Goal: Task Accomplishment & Management: Manage account settings

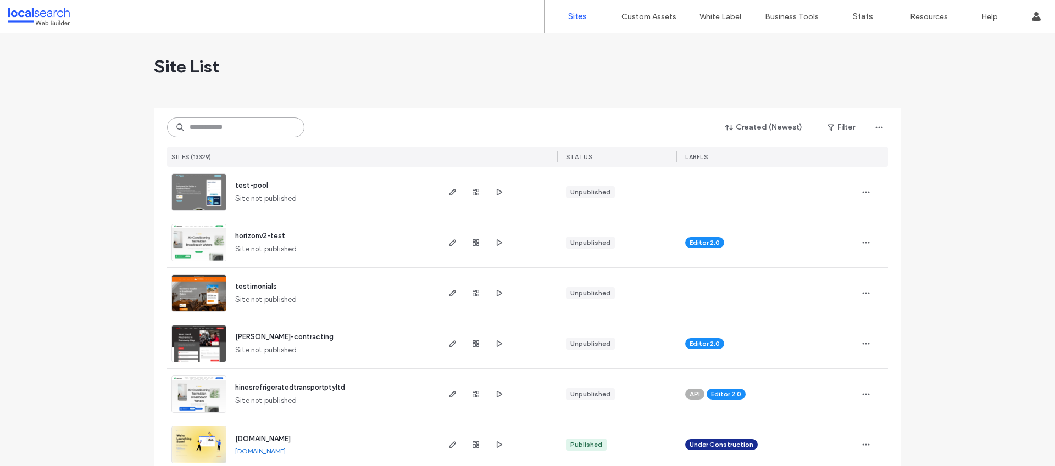
click at [219, 132] on input at bounding box center [235, 128] width 137 height 20
paste input "********"
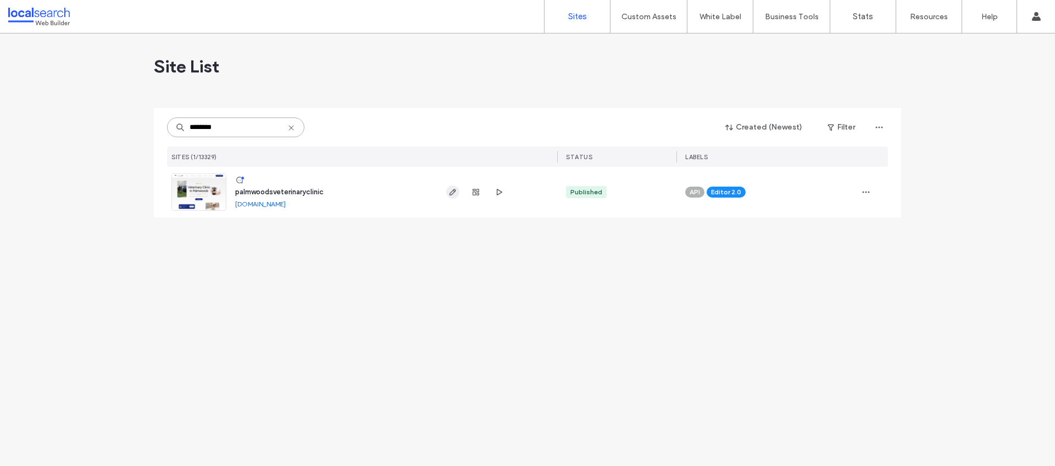
type input "********"
click at [451, 198] on span "button" at bounding box center [452, 192] width 13 height 13
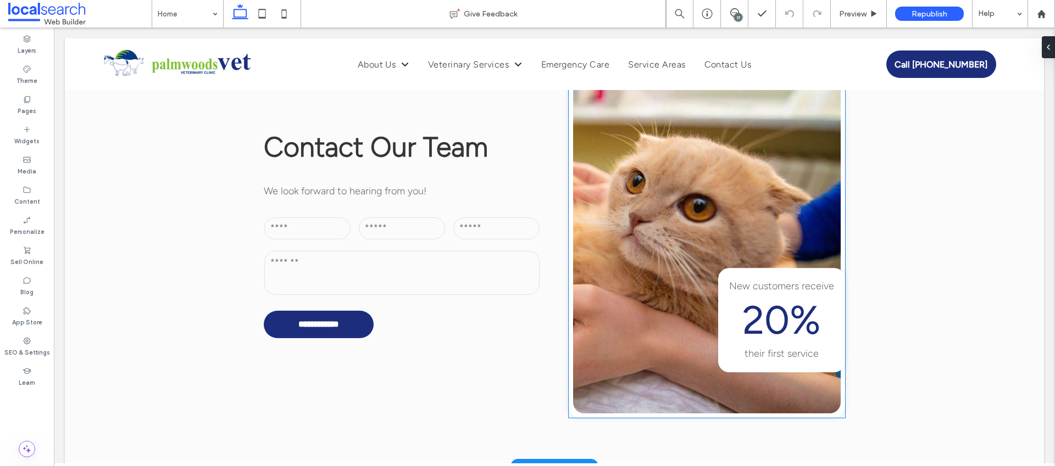
scroll to position [3659, 0]
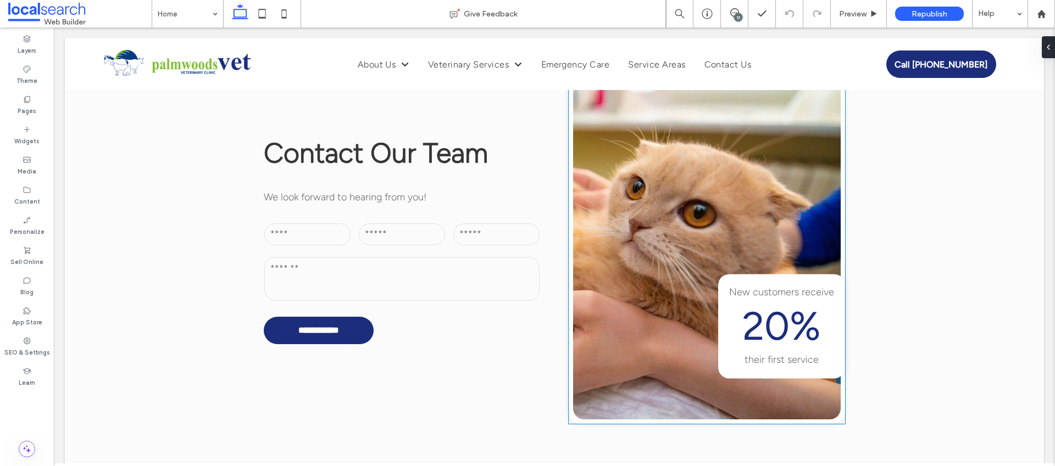
click at [780, 303] on span "20%" at bounding box center [781, 326] width 79 height 47
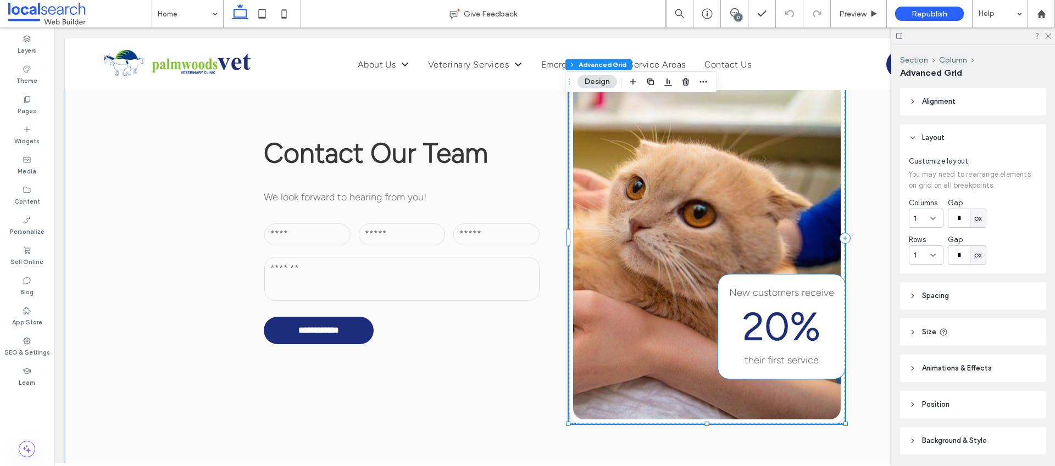
click at [759, 287] on span "New customers receive" at bounding box center [781, 293] width 105 height 12
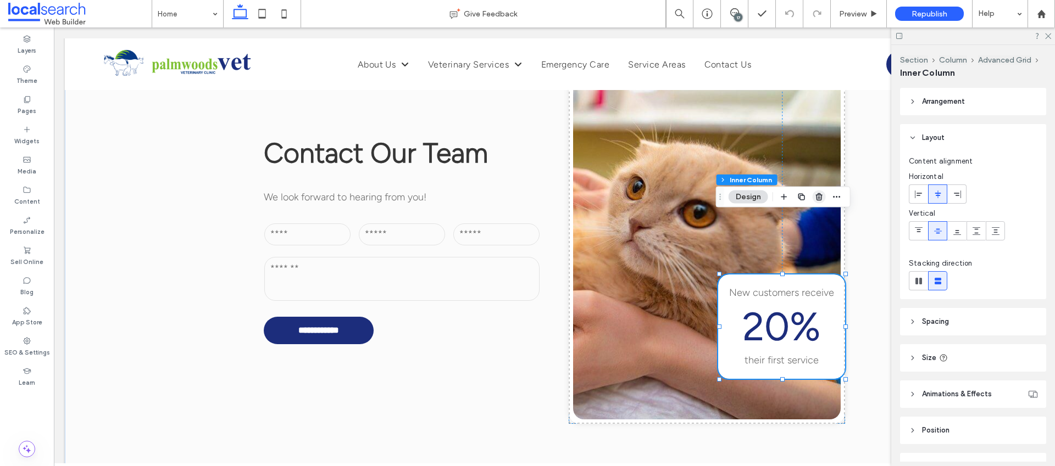
click at [816, 198] on use "button" at bounding box center [818, 196] width 7 height 7
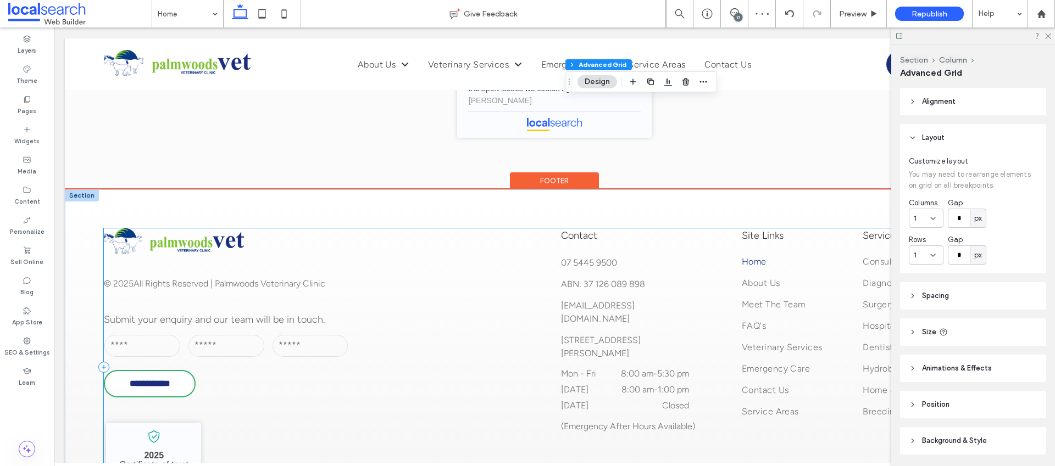
scroll to position [4653, 0]
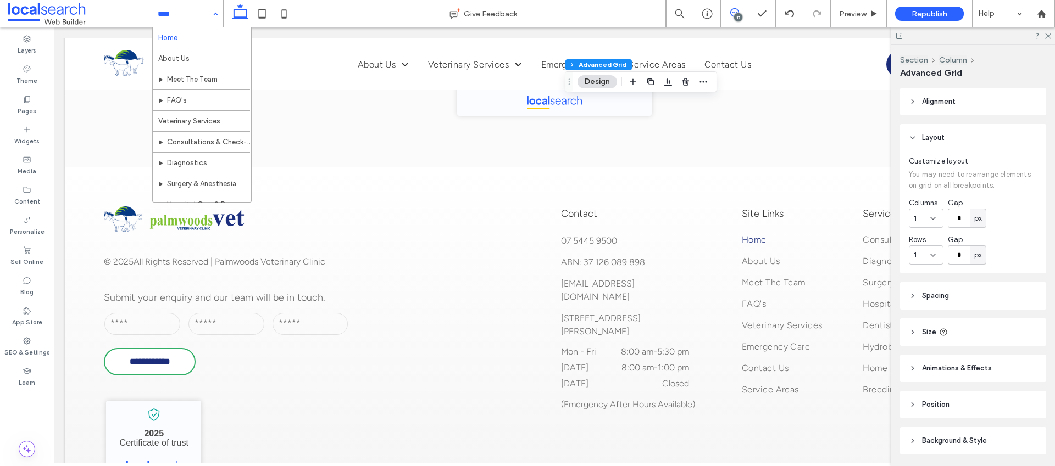
click at [728, 12] on span at bounding box center [734, 12] width 27 height 9
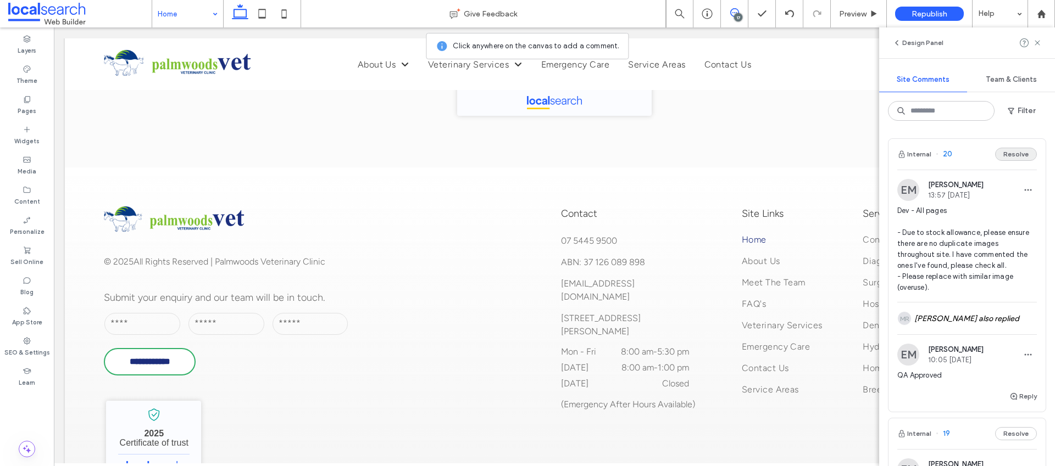
click at [1008, 156] on button "Resolve" at bounding box center [1016, 154] width 42 height 13
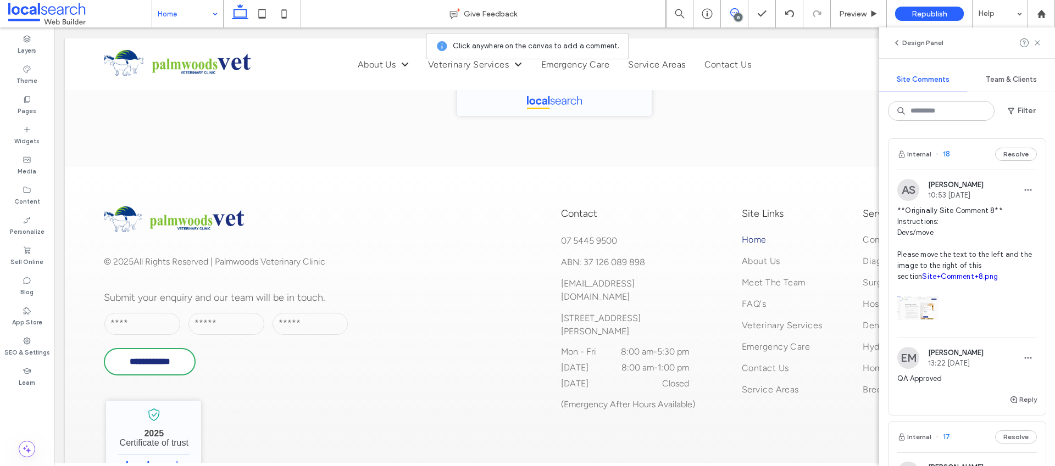
click at [1008, 156] on button "Resolve" at bounding box center [1016, 154] width 42 height 13
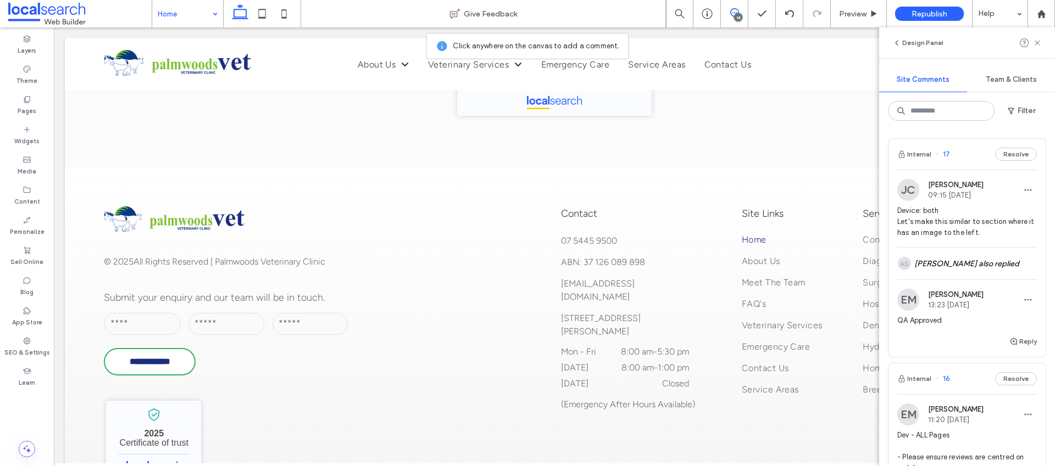
click at [1008, 156] on button "Resolve" at bounding box center [1016, 154] width 42 height 13
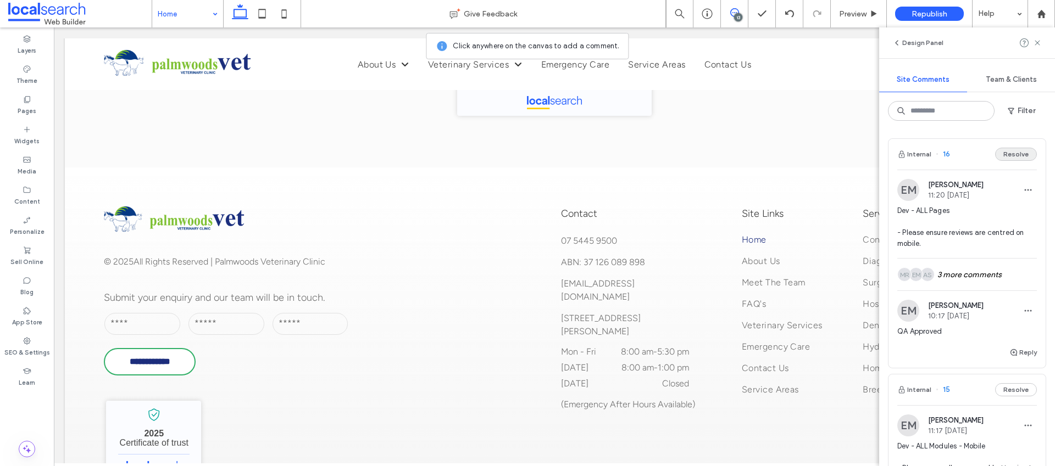
click at [1008, 156] on button "Resolve" at bounding box center [1016, 154] width 42 height 13
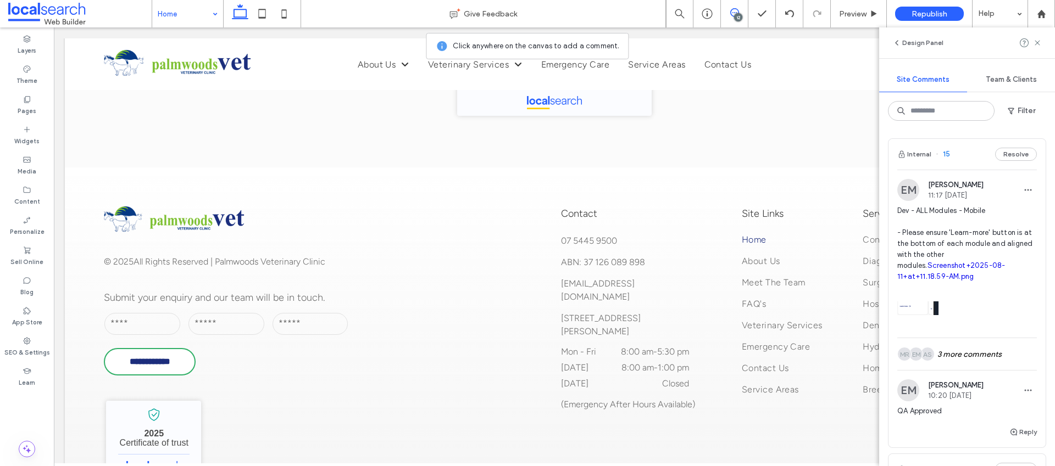
click at [1008, 156] on button "Resolve" at bounding box center [1016, 154] width 42 height 13
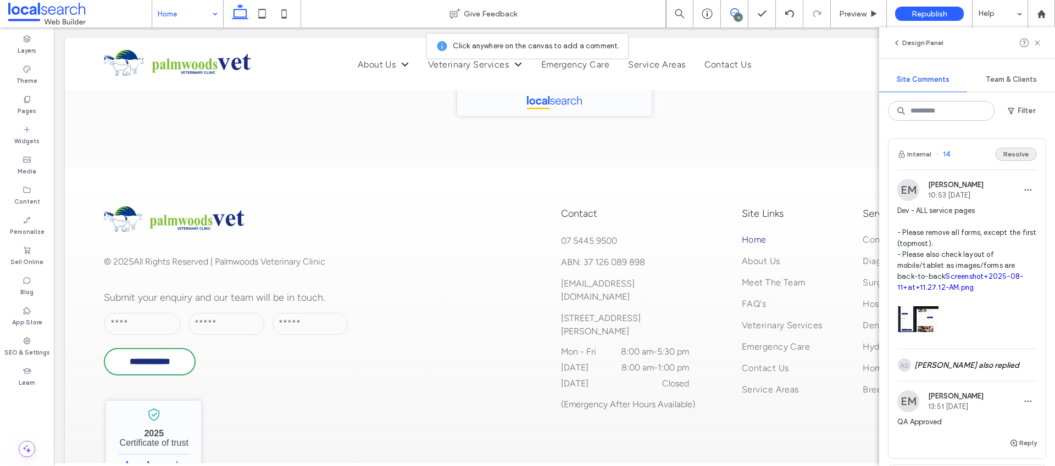
click at [1012, 152] on button "Resolve" at bounding box center [1016, 154] width 42 height 13
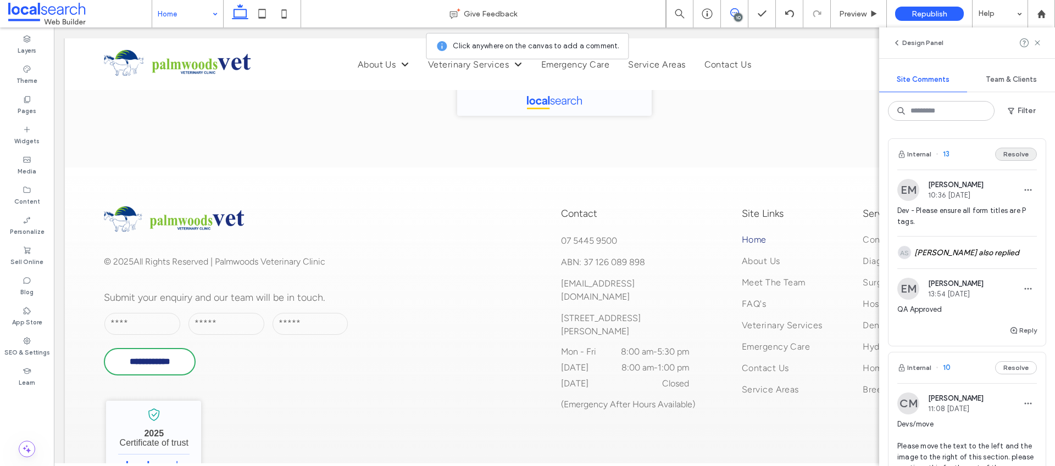
click at [1011, 152] on button "Resolve" at bounding box center [1016, 154] width 42 height 13
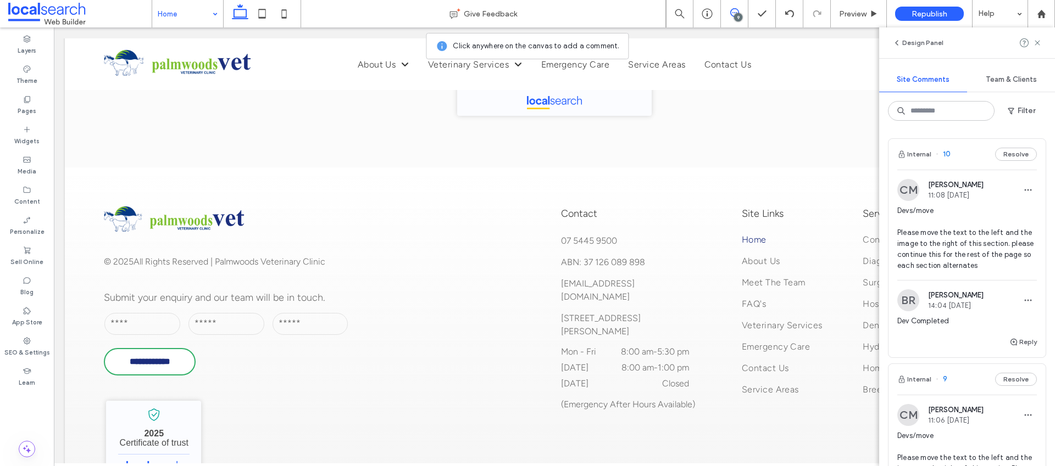
click at [1012, 152] on button "Resolve" at bounding box center [1016, 154] width 42 height 13
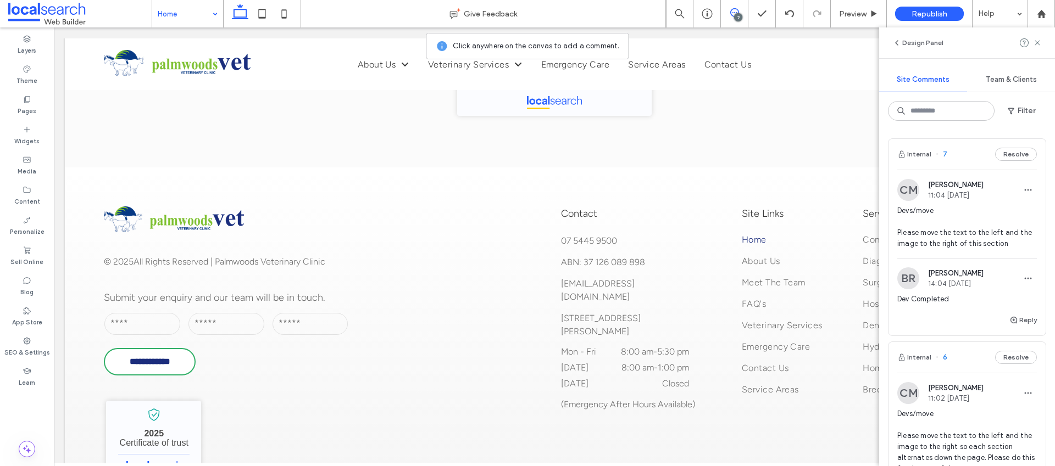
click at [1012, 152] on button "Resolve" at bounding box center [1016, 154] width 42 height 13
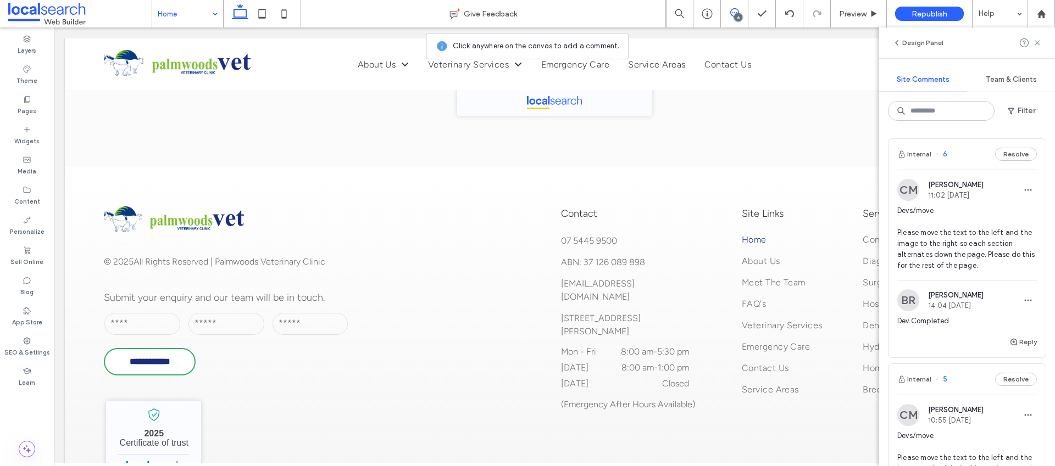
click at [1012, 152] on button "Resolve" at bounding box center [1016, 154] width 42 height 13
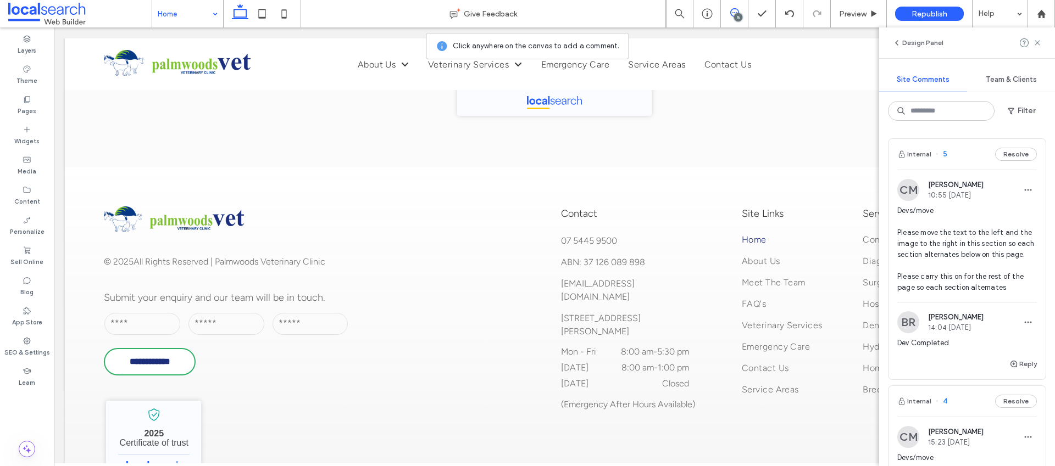
click at [1012, 152] on button "Resolve" at bounding box center [1016, 154] width 42 height 13
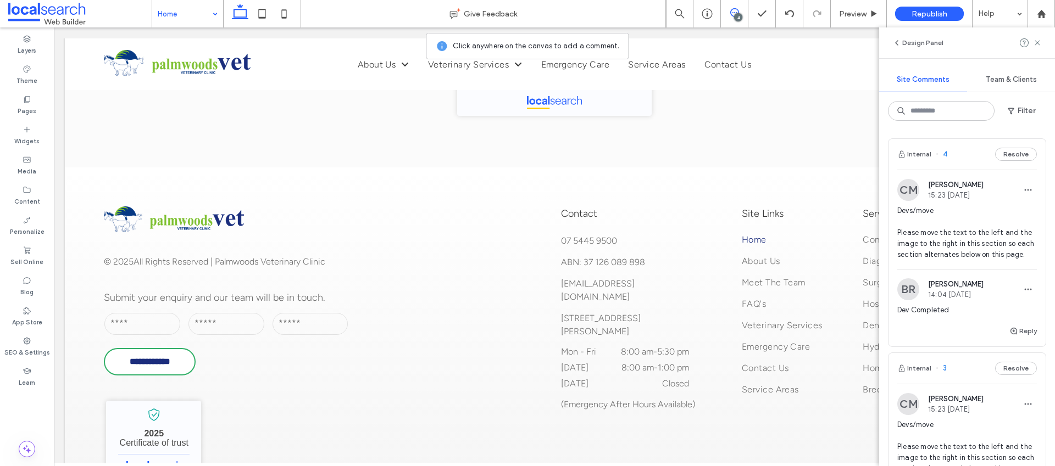
click at [1012, 152] on button "Resolve" at bounding box center [1016, 154] width 42 height 13
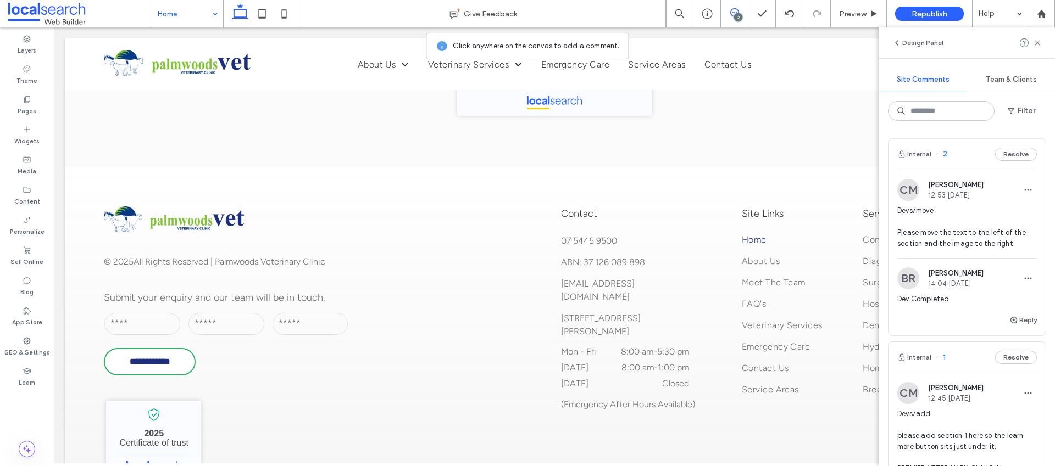
click at [1012, 152] on button "Resolve" at bounding box center [1016, 154] width 42 height 13
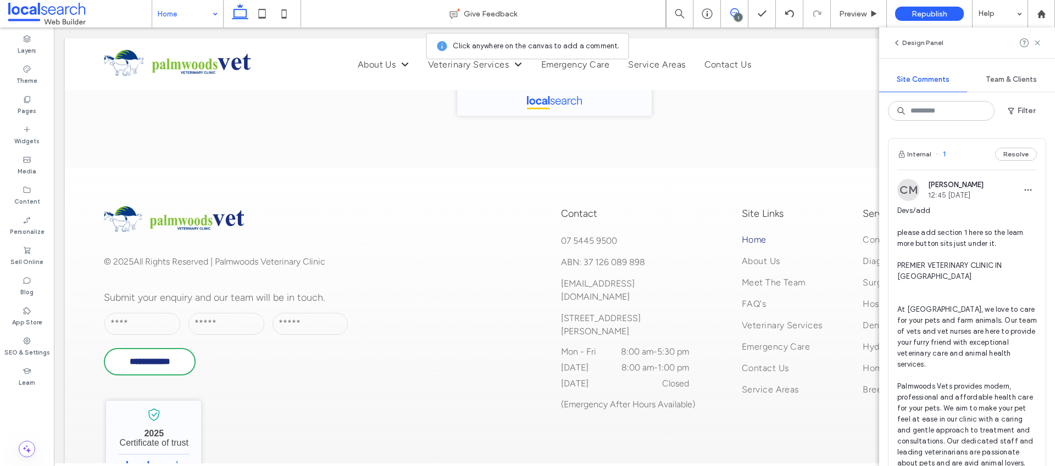
click at [1012, 152] on button "Resolve" at bounding box center [1016, 154] width 42 height 13
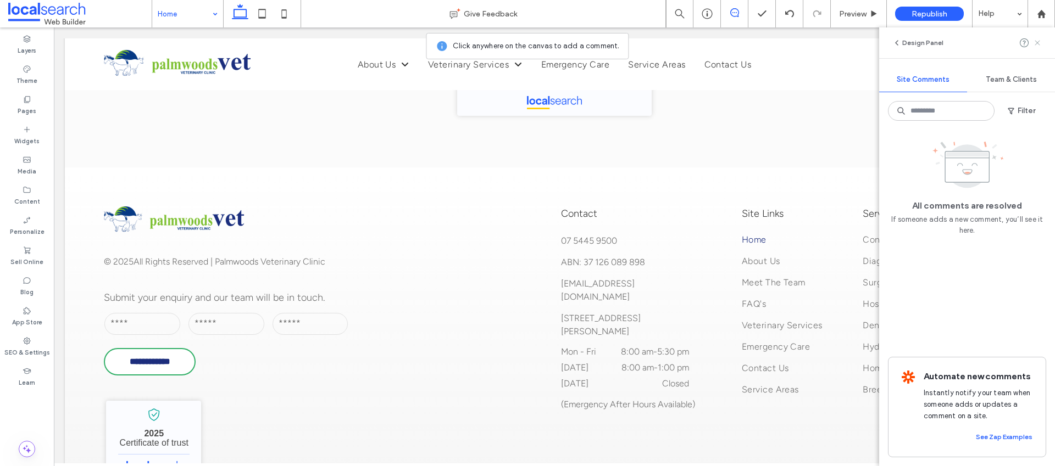
click at [1038, 44] on use at bounding box center [1036, 42] width 5 height 5
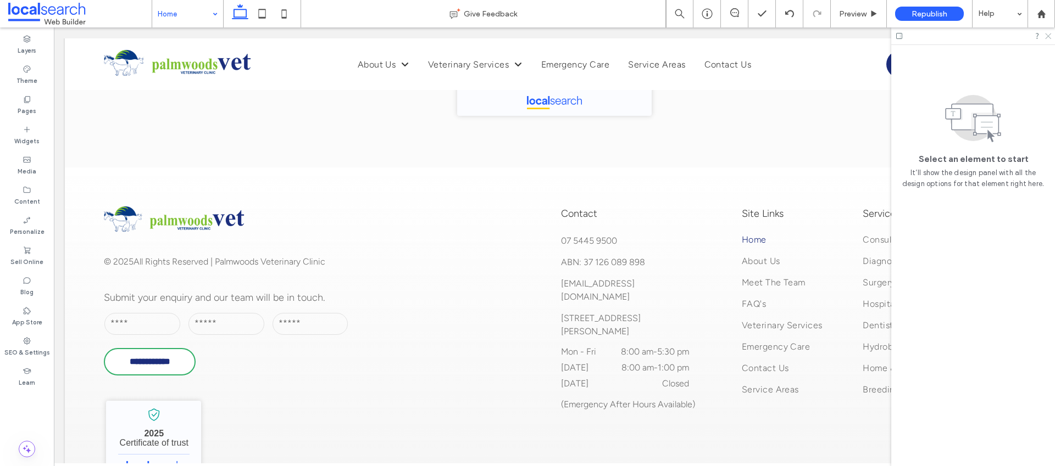
click at [1046, 37] on icon at bounding box center [1047, 35] width 7 height 7
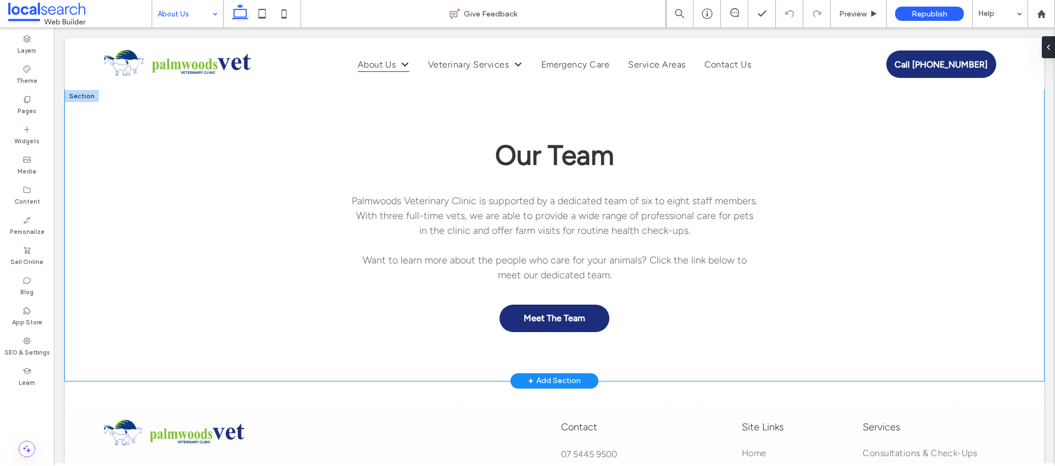
scroll to position [1601, 0]
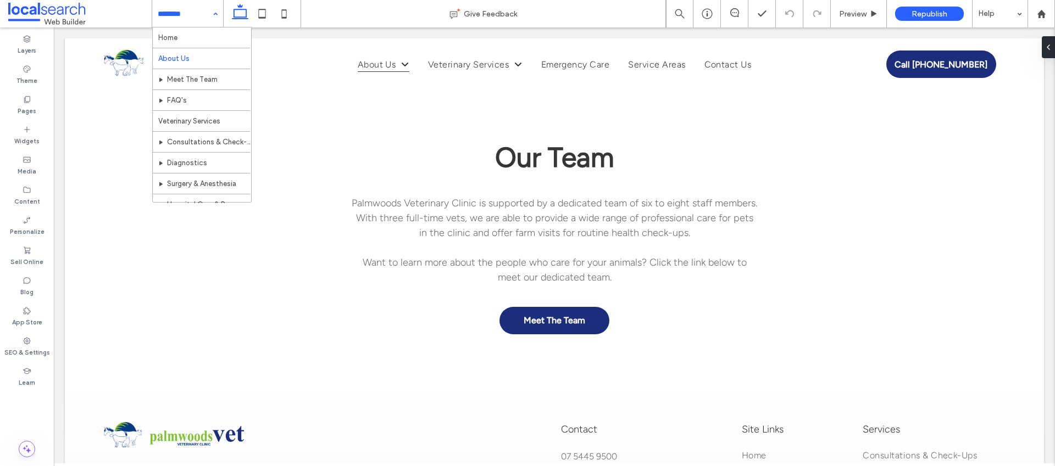
click at [172, 10] on input at bounding box center [185, 13] width 54 height 27
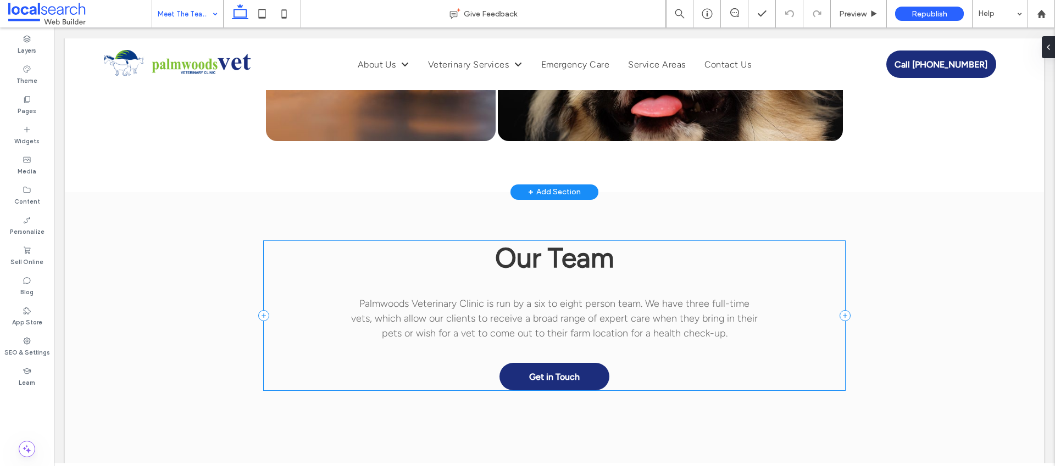
scroll to position [96, 0]
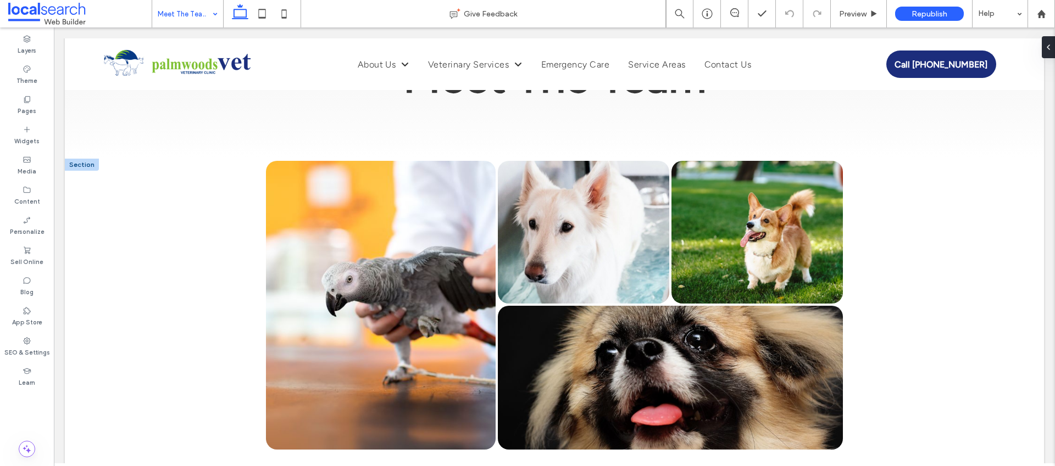
click at [81, 168] on div at bounding box center [82, 165] width 34 height 12
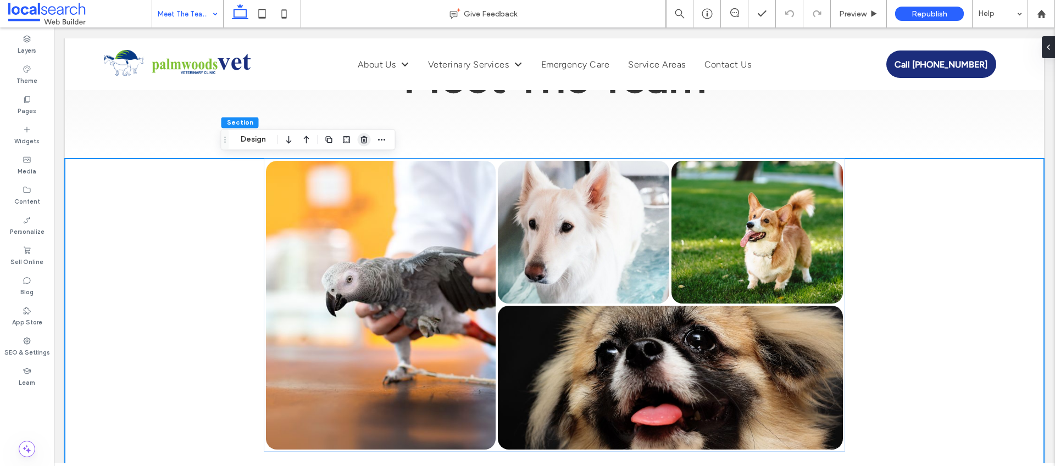
click at [361, 141] on icon "button" at bounding box center [364, 139] width 9 height 9
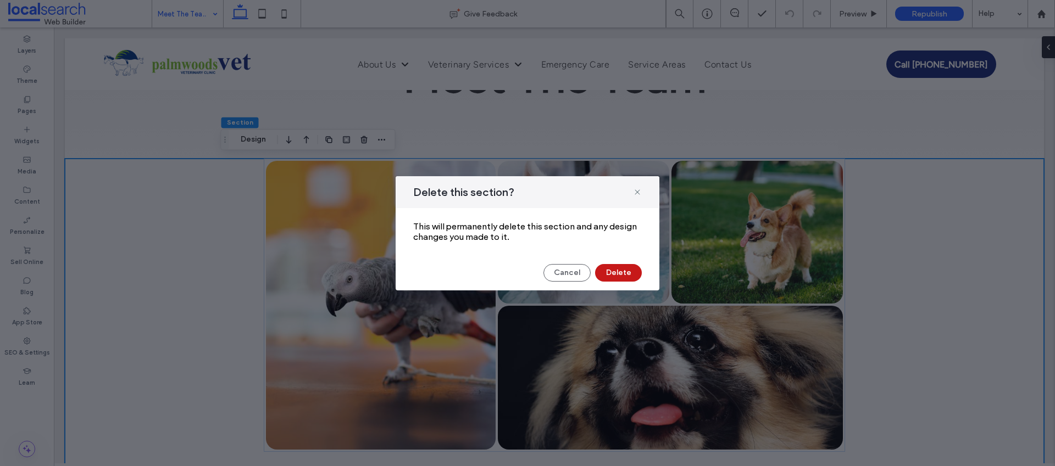
click at [629, 281] on button "Delete" at bounding box center [618, 273] width 47 height 18
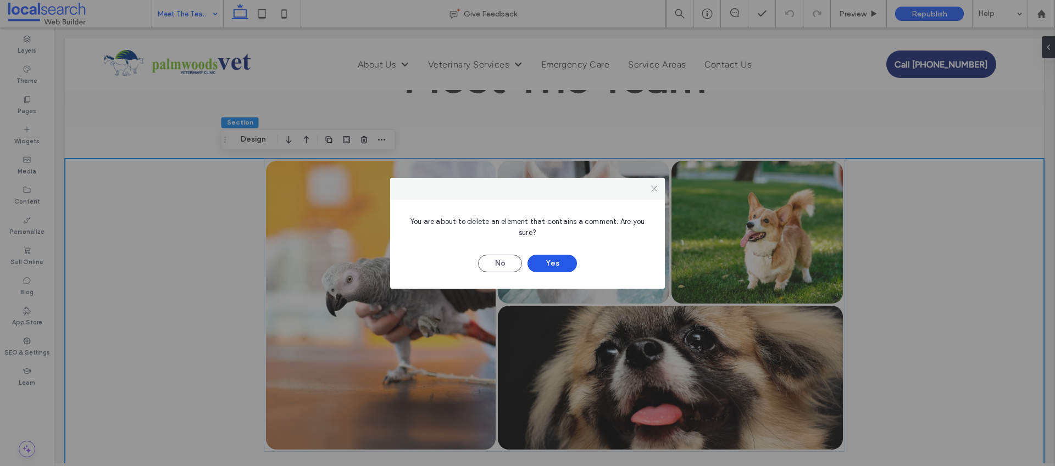
click at [553, 267] on button "Yes" at bounding box center [551, 264] width 49 height 18
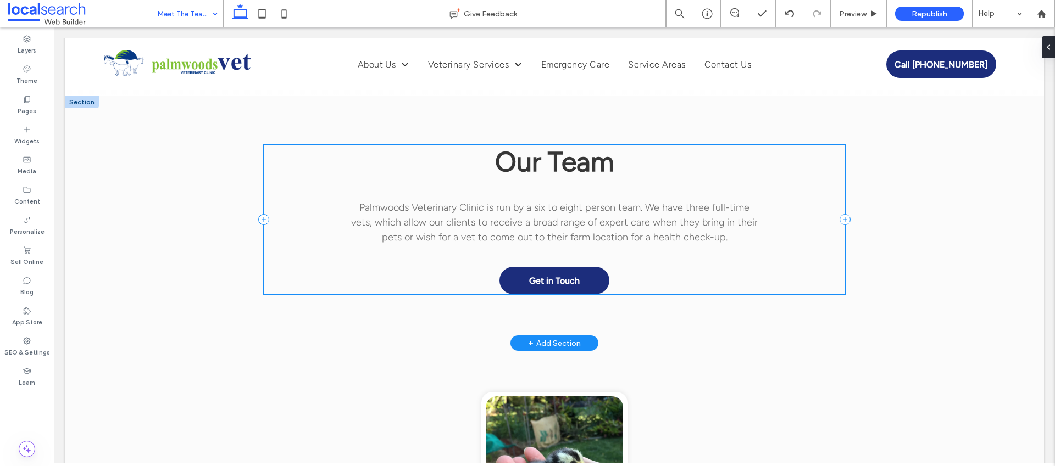
scroll to position [182, 0]
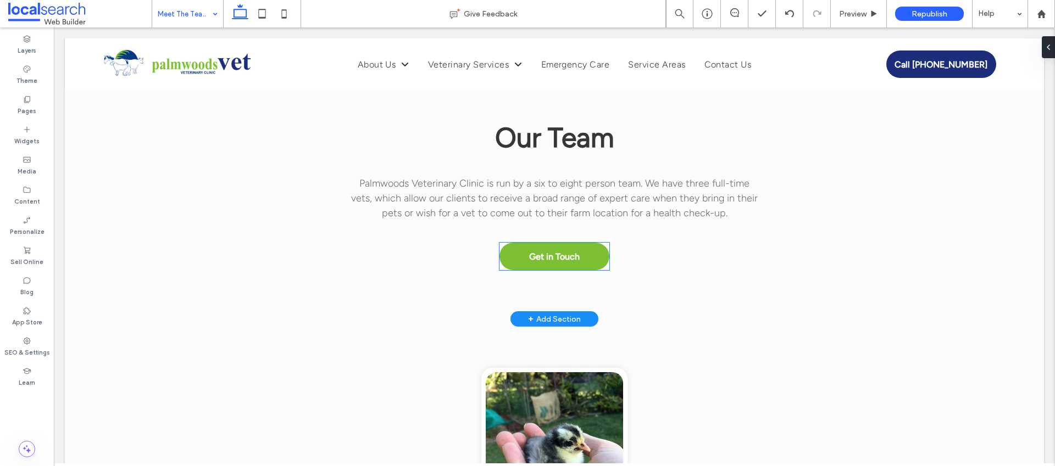
click at [550, 254] on span "Get in Touch" at bounding box center [554, 257] width 51 height 10
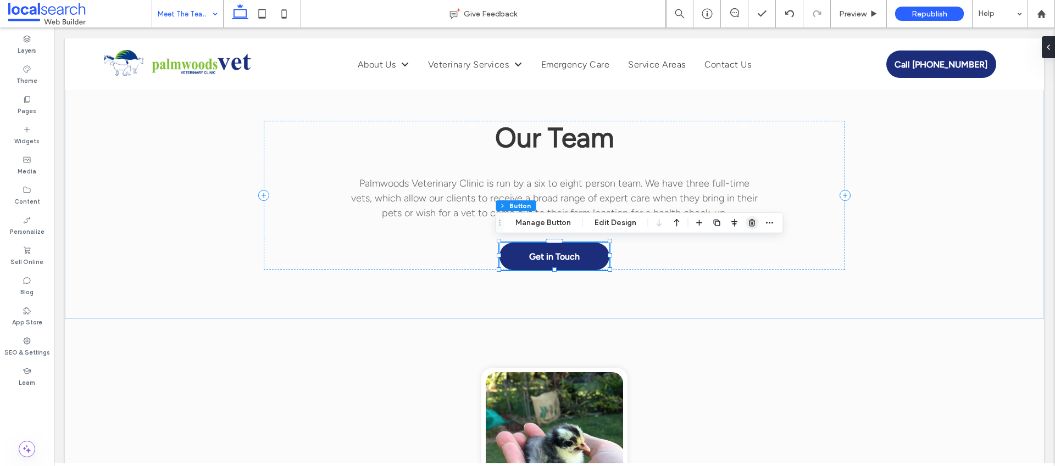
click at [749, 225] on use "button" at bounding box center [751, 222] width 7 height 7
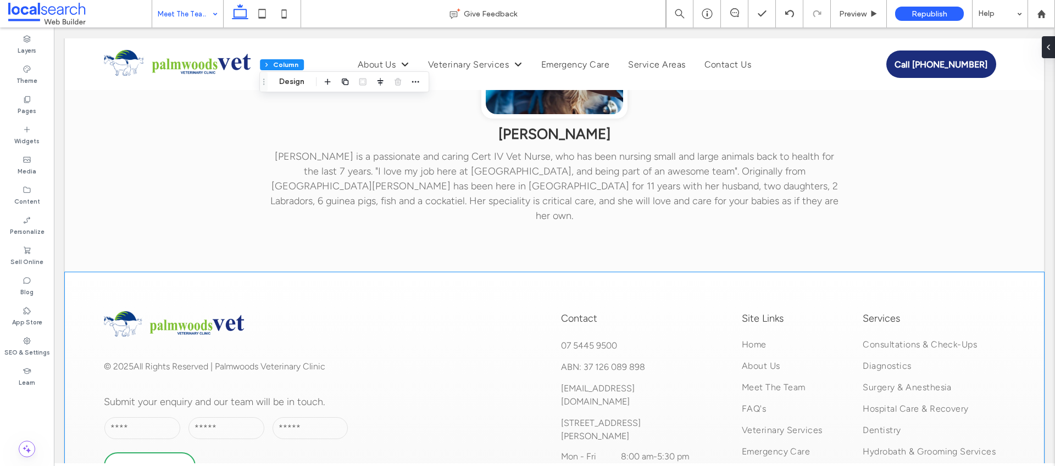
scroll to position [2725, 0]
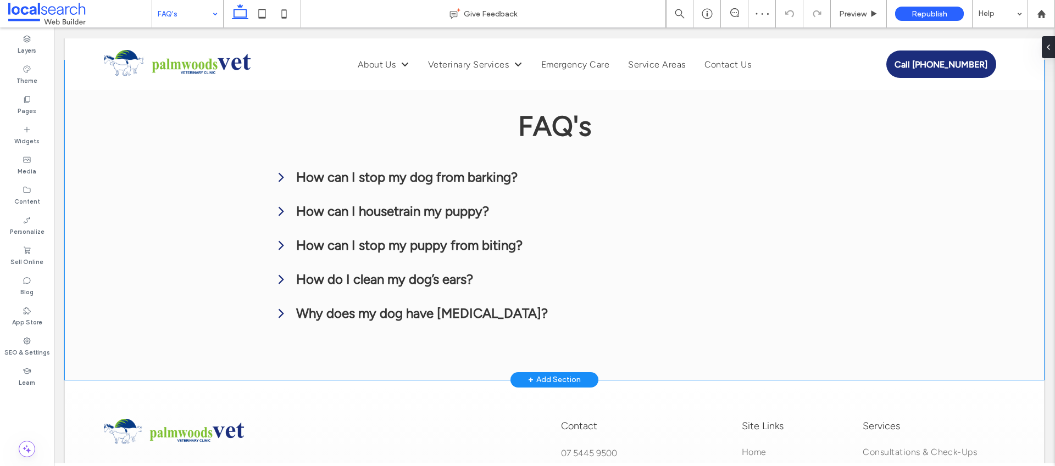
scroll to position [511, 0]
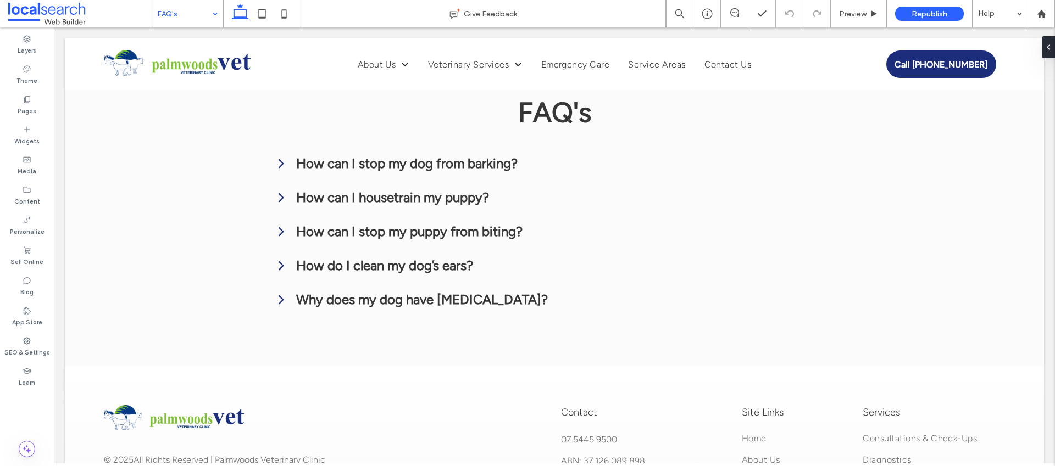
click at [183, 20] on input at bounding box center [185, 13] width 54 height 27
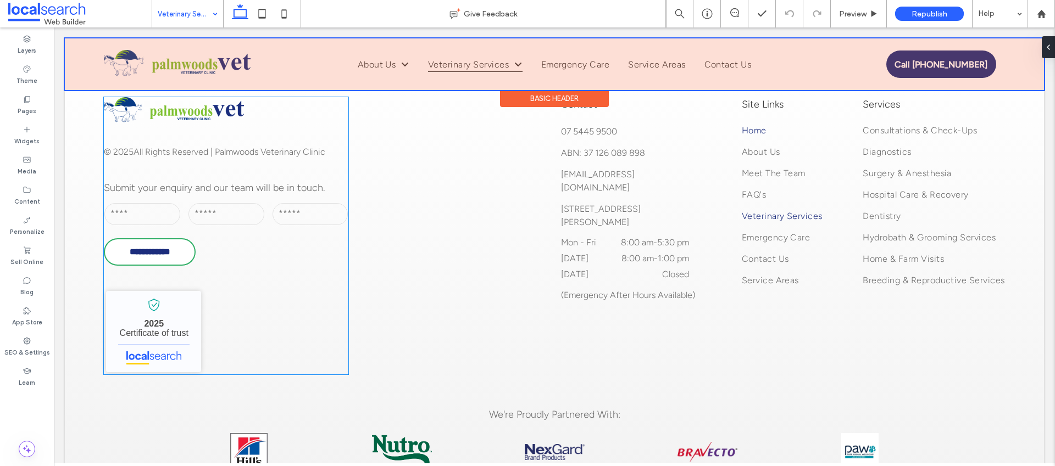
scroll to position [1463, 0]
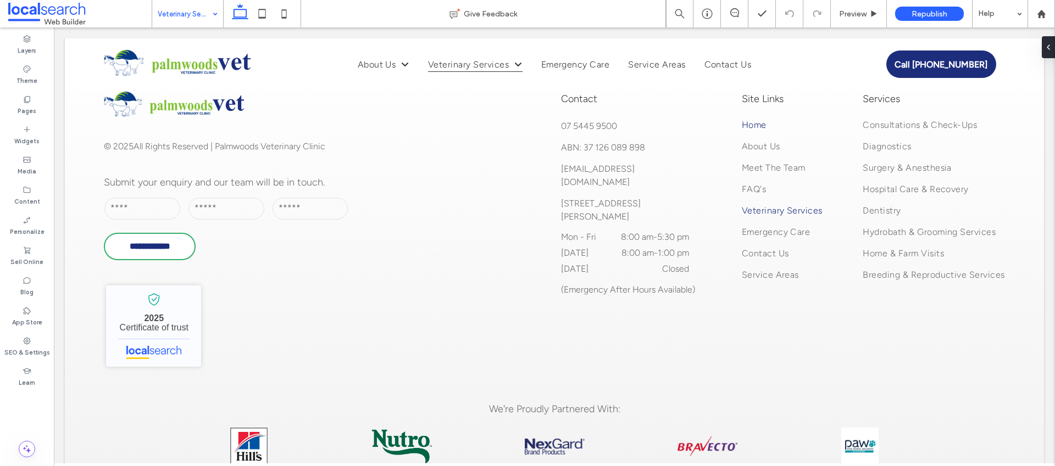
click at [174, 10] on input at bounding box center [185, 13] width 54 height 27
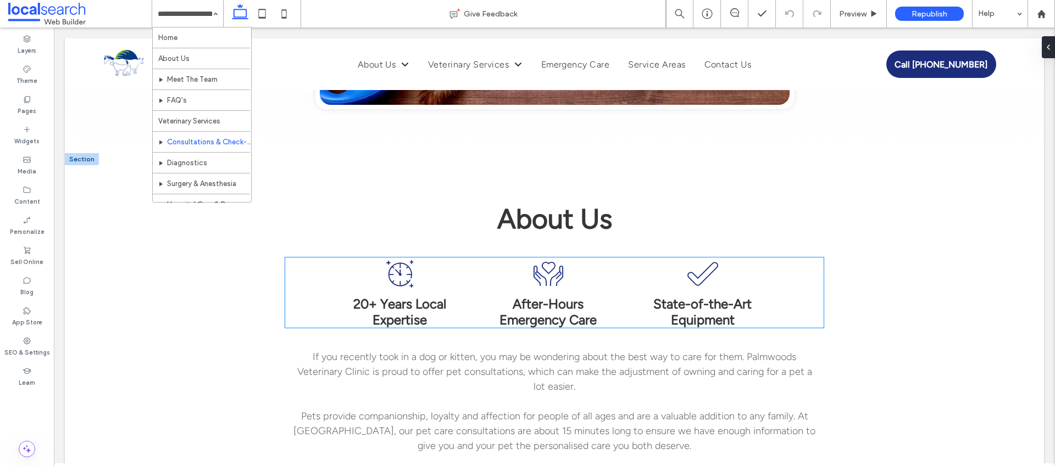
scroll to position [528, 0]
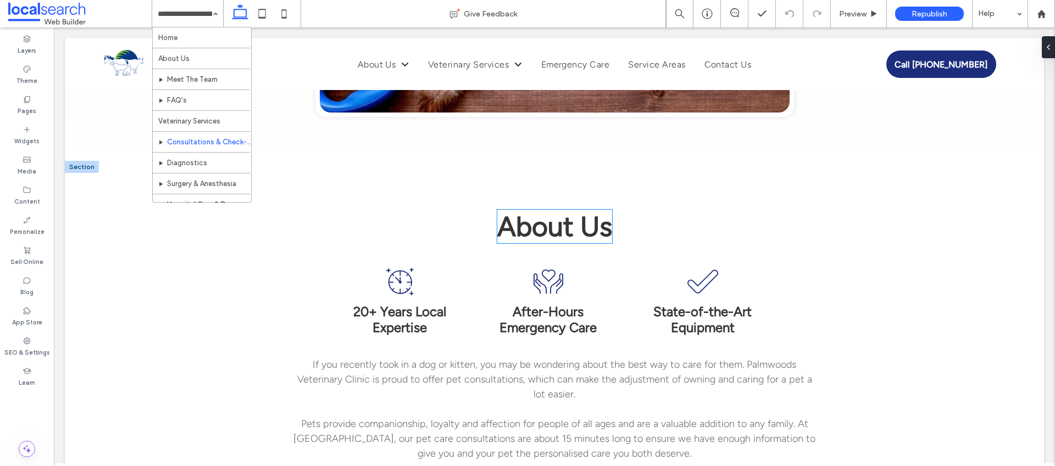
click at [548, 230] on span "About Us" at bounding box center [554, 227] width 115 height 34
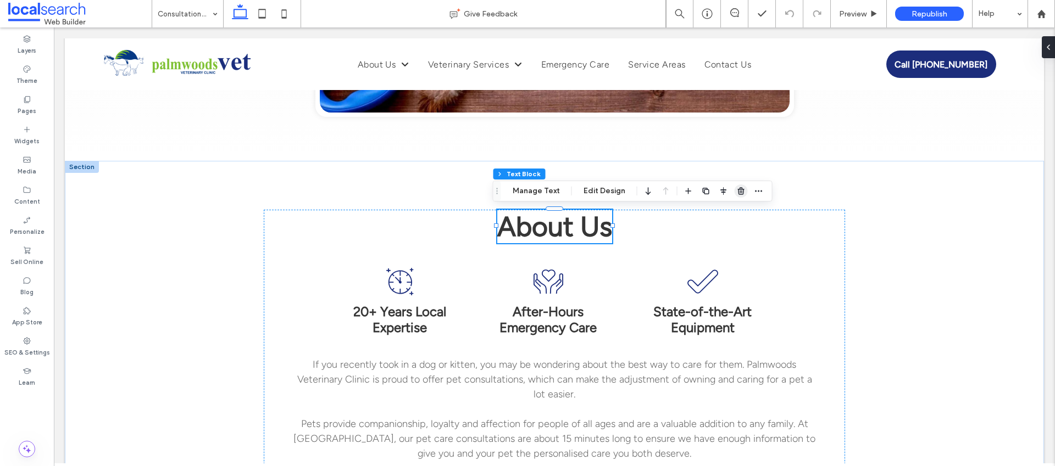
click at [737, 194] on use "button" at bounding box center [740, 190] width 7 height 7
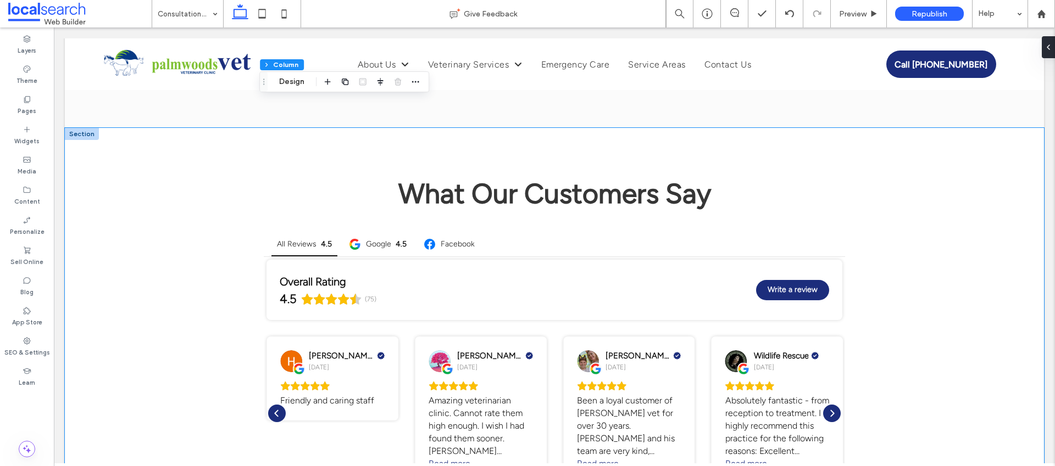
scroll to position [3524, 0]
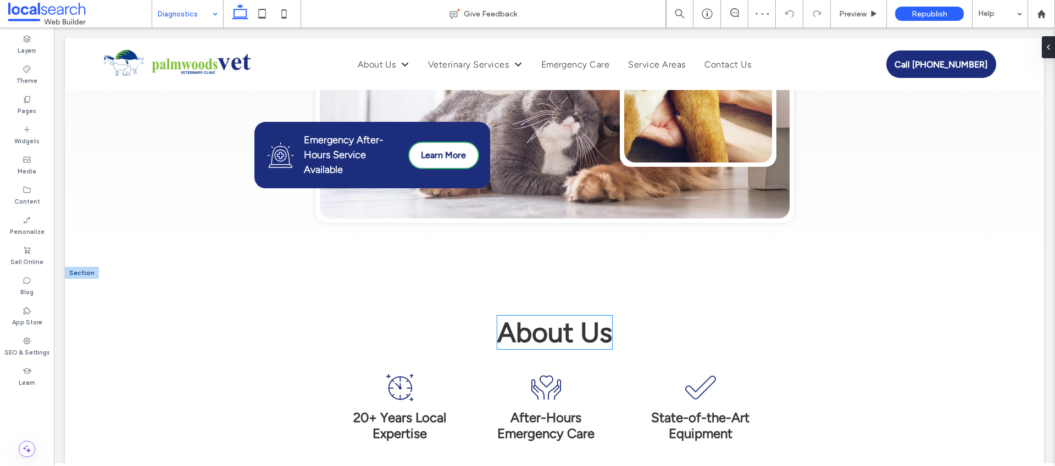
scroll to position [424, 0]
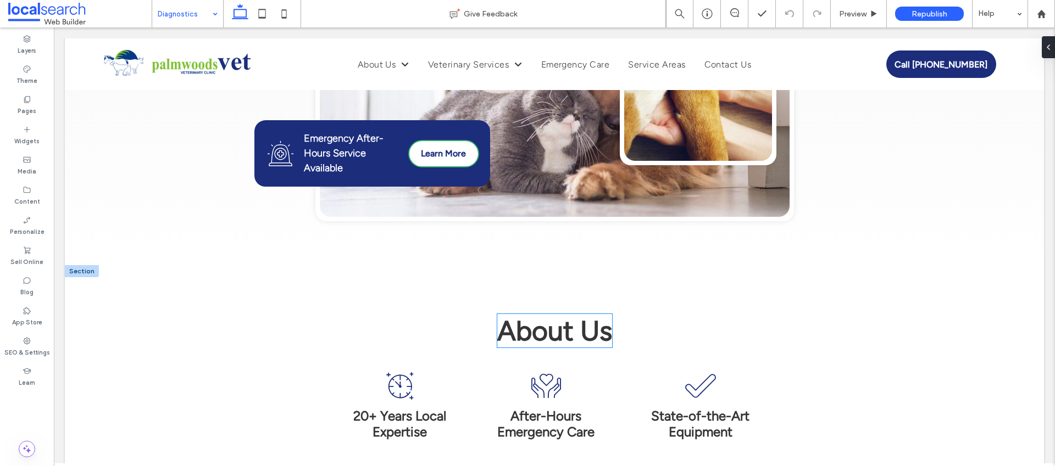
click at [573, 314] on span "About Us" at bounding box center [554, 331] width 115 height 34
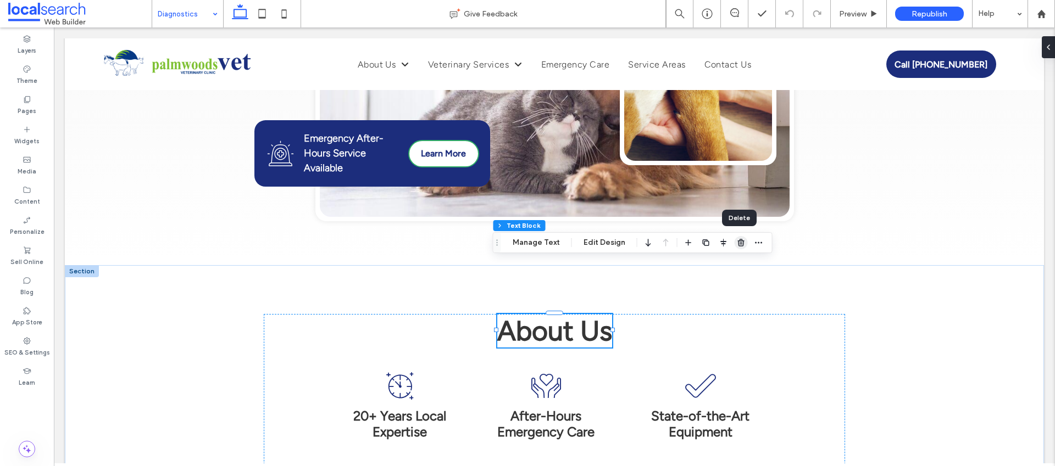
click at [741, 244] on icon "button" at bounding box center [741, 242] width 9 height 9
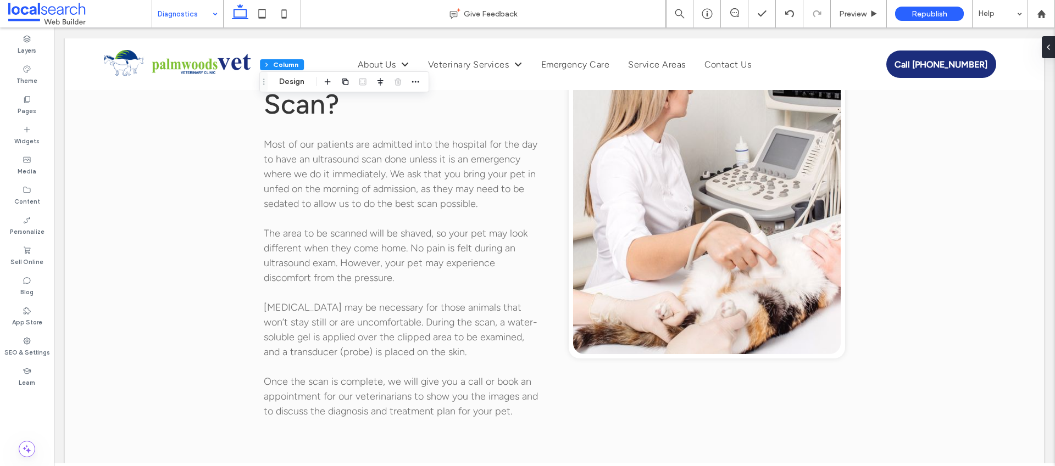
scroll to position [3864, 0]
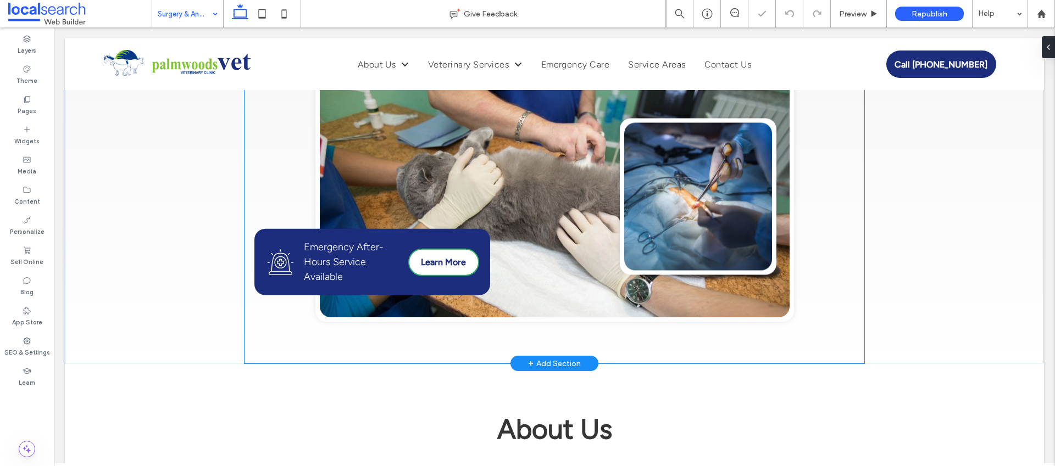
scroll to position [400, 0]
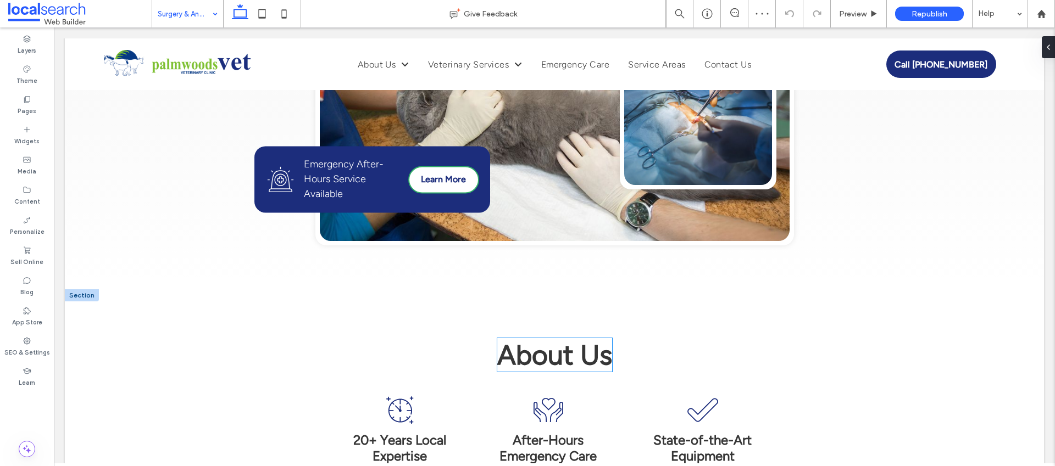
click at [550, 338] on span "About Us" at bounding box center [554, 355] width 115 height 34
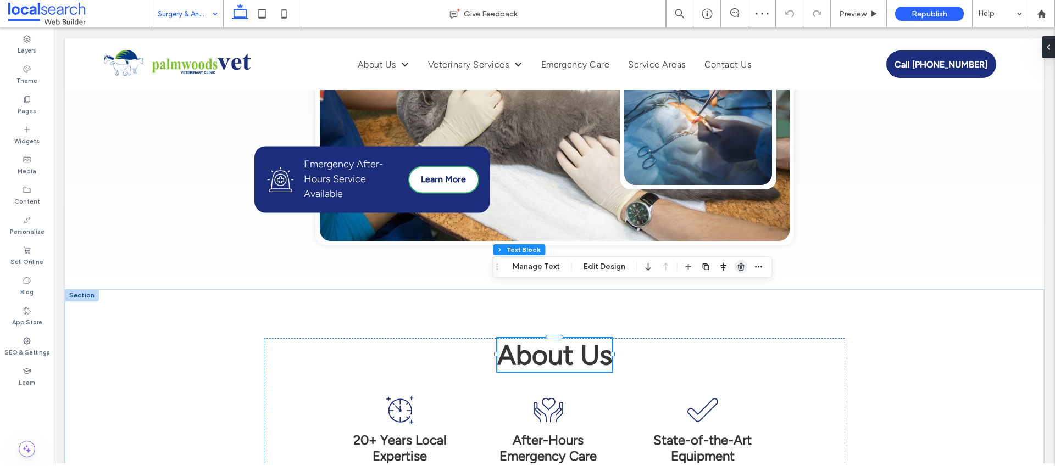
click at [737, 266] on icon "button" at bounding box center [741, 267] width 9 height 9
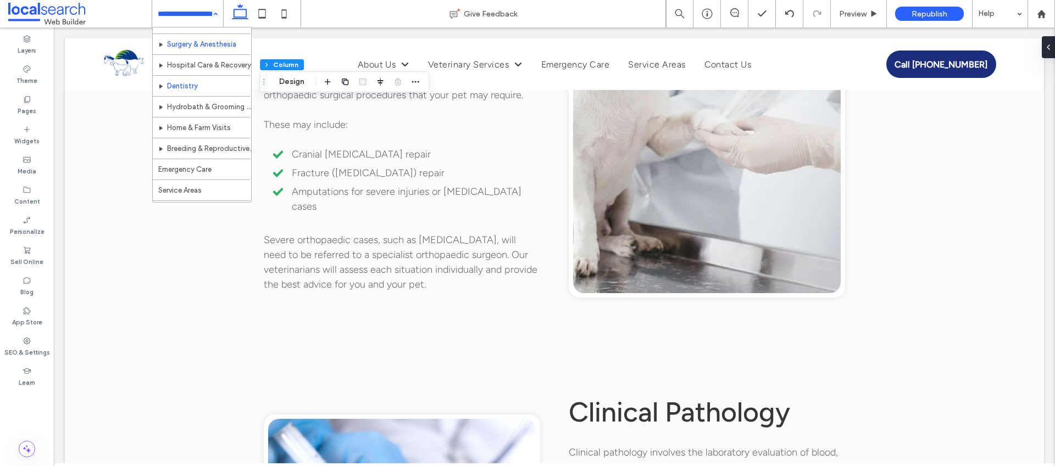
scroll to position [138, 0]
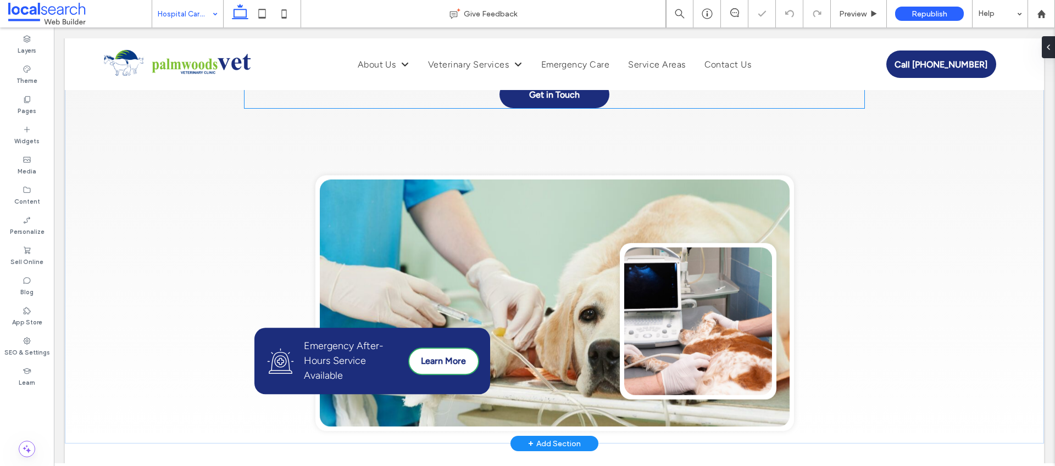
scroll to position [375, 0]
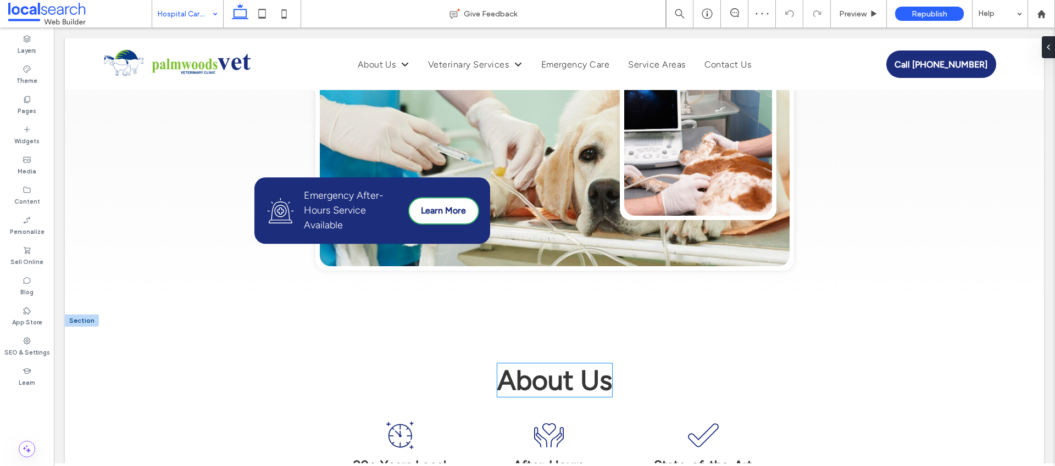
click at [556, 374] on span "About Us" at bounding box center [554, 381] width 115 height 34
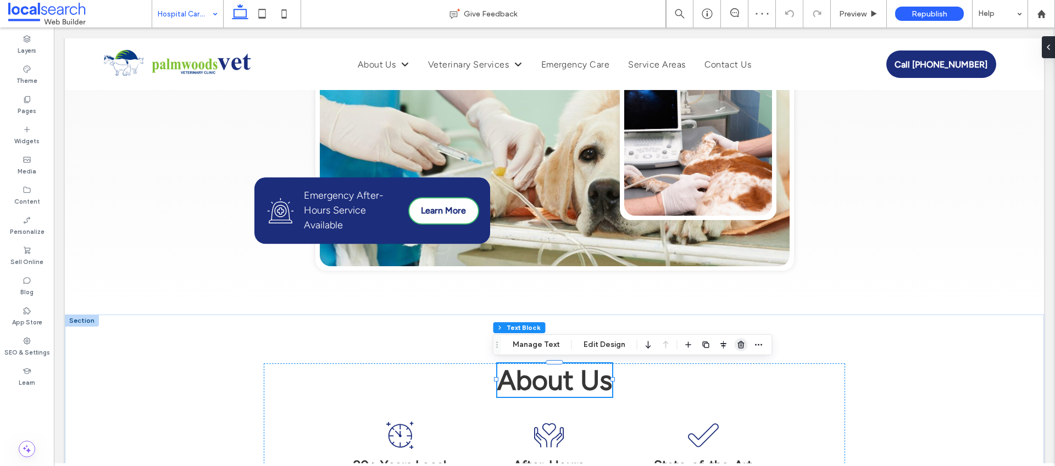
click at [737, 345] on icon "button" at bounding box center [741, 345] width 9 height 9
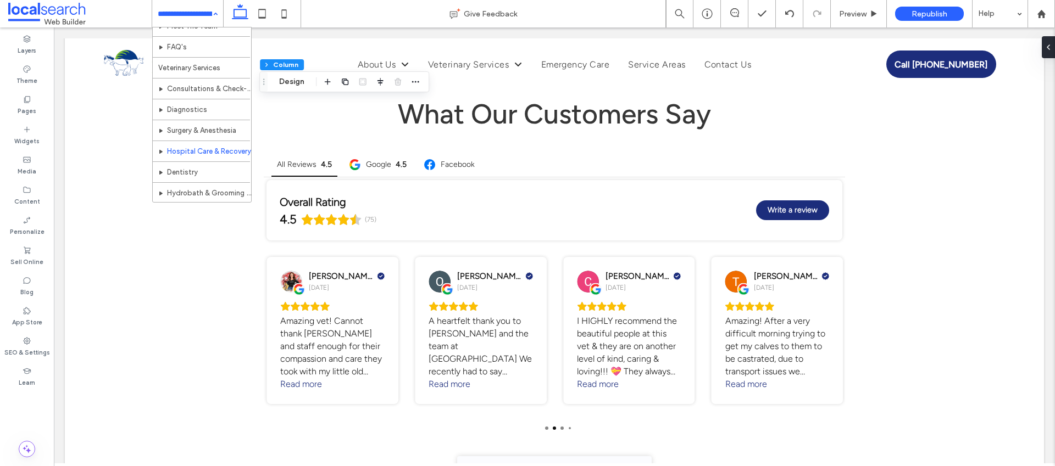
scroll to position [80, 0]
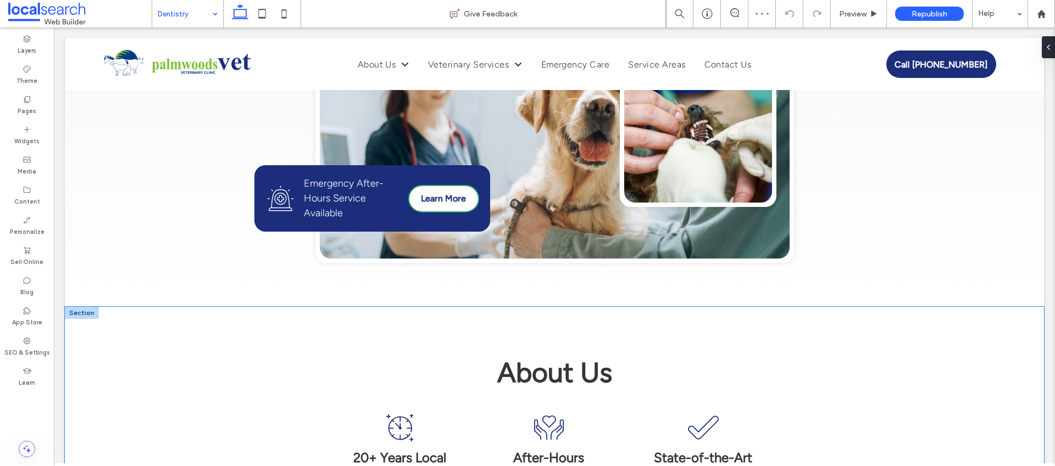
scroll to position [388, 0]
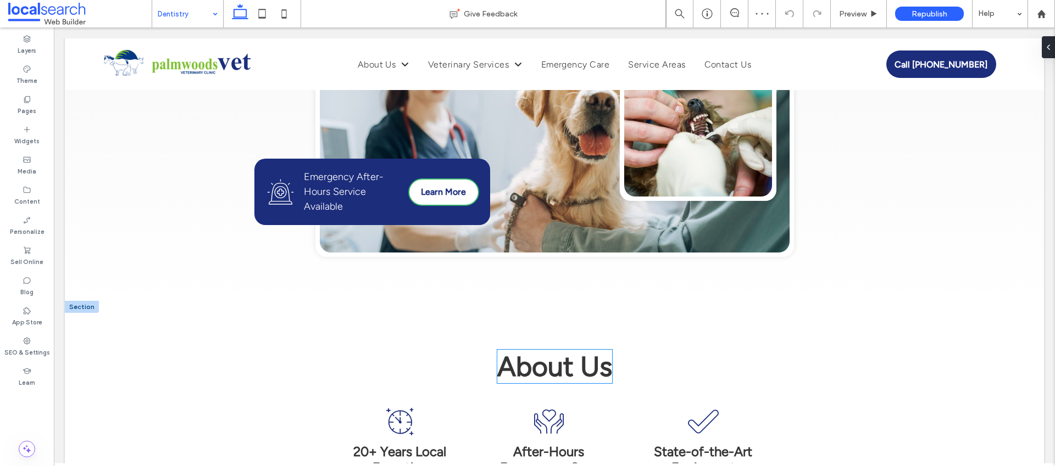
click at [551, 350] on span "About Us" at bounding box center [554, 367] width 115 height 34
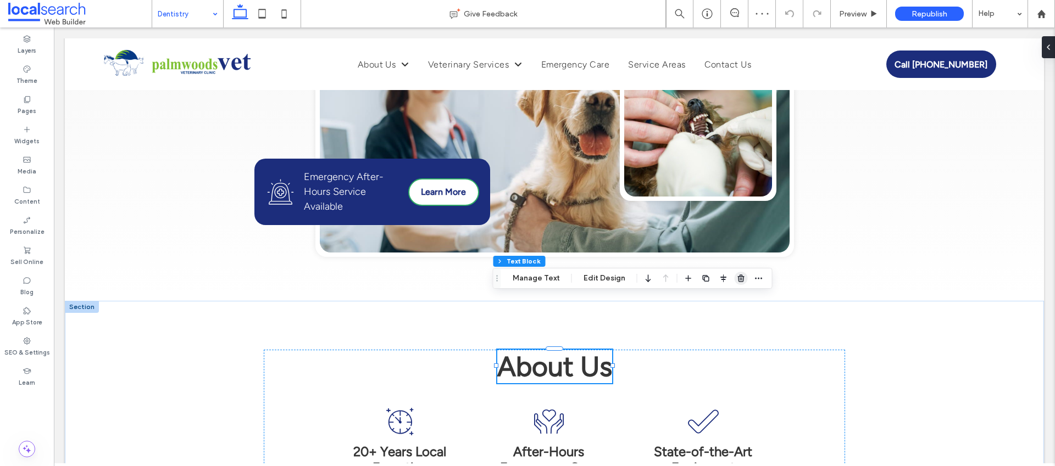
click at [737, 282] on icon "button" at bounding box center [741, 278] width 9 height 9
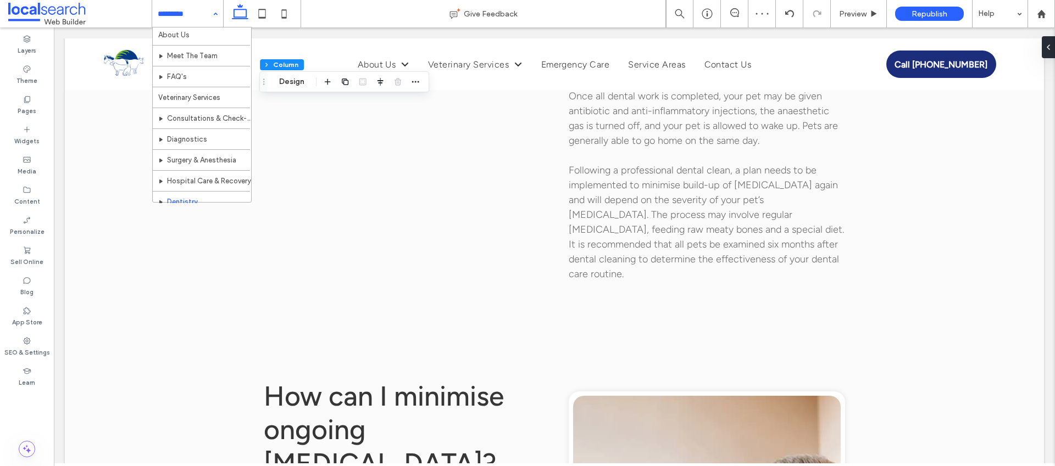
scroll to position [158, 0]
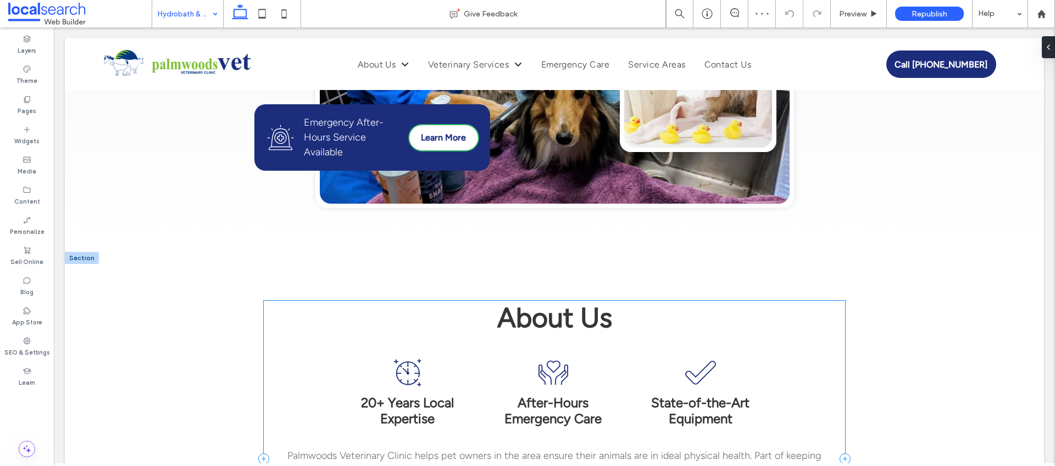
scroll to position [493, 0]
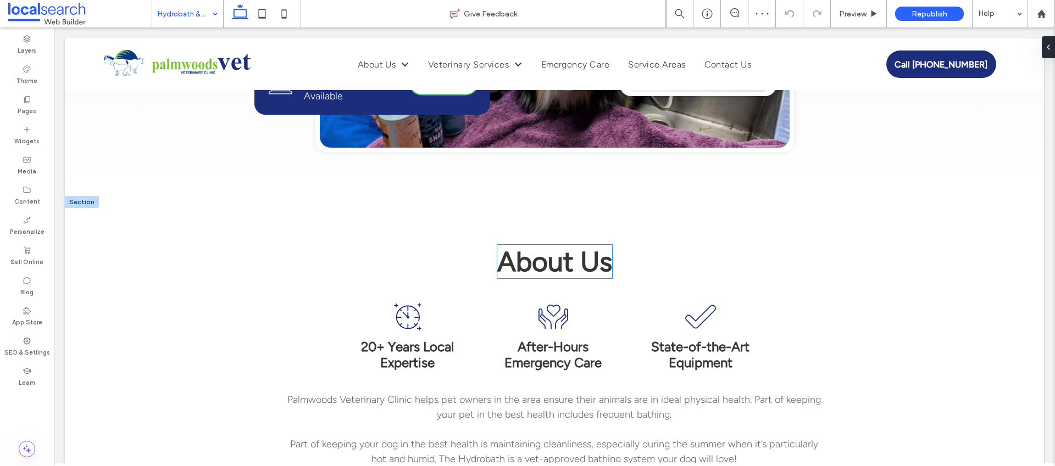
click at [543, 245] on span "About Us" at bounding box center [554, 262] width 115 height 34
click at [743, 175] on span "button" at bounding box center [740, 173] width 13 height 13
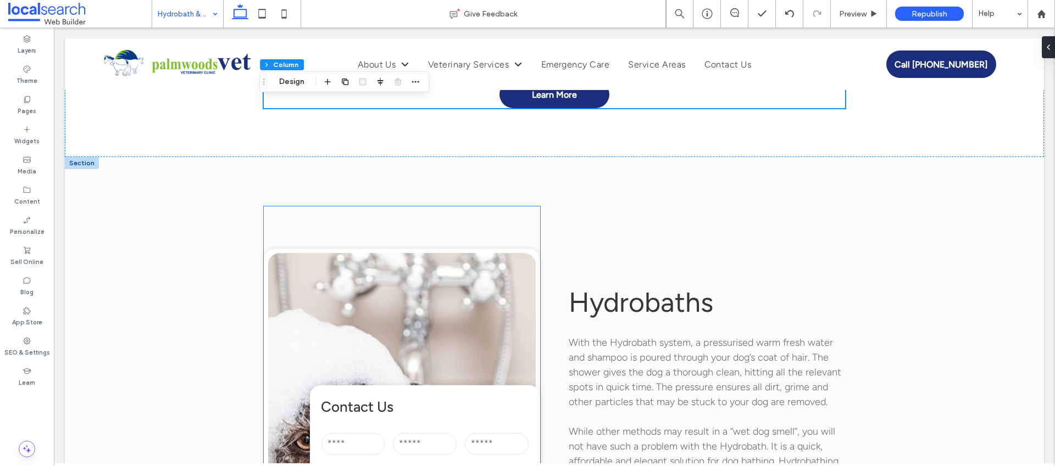
scroll to position [870, 0]
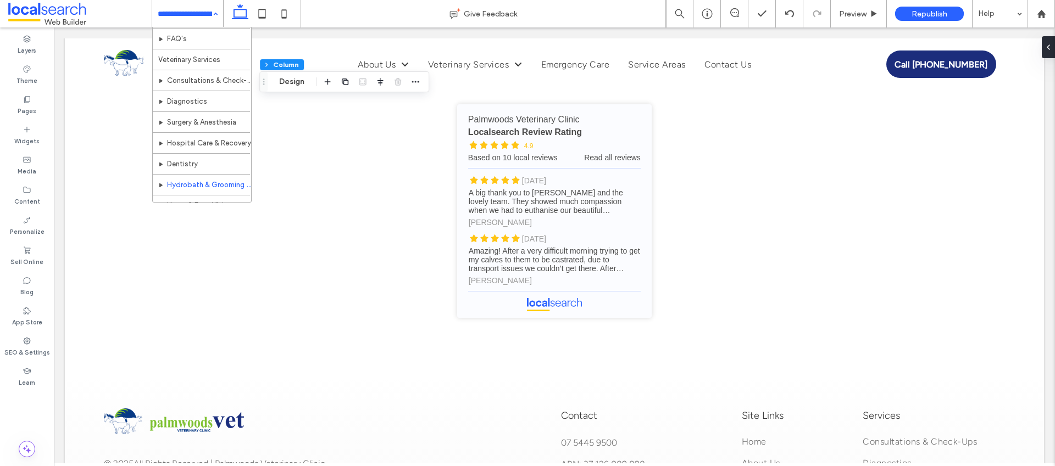
scroll to position [84, 0]
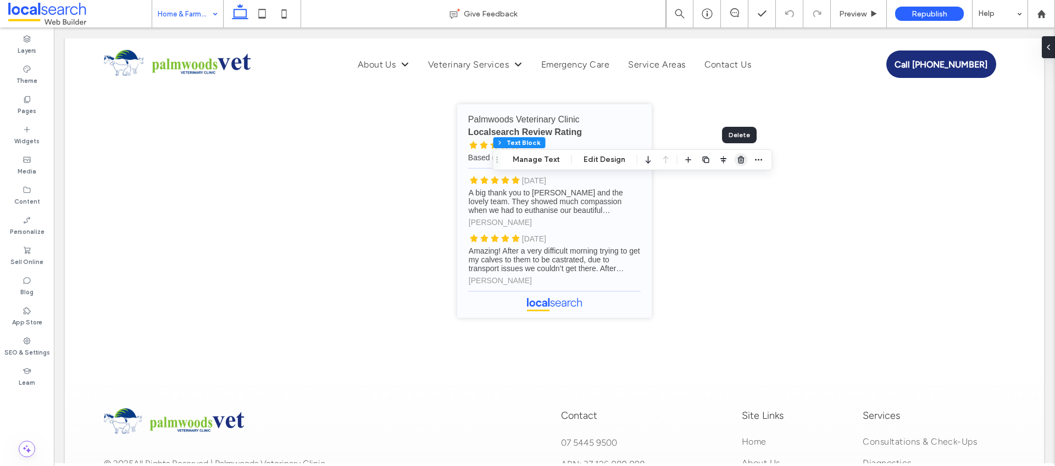
click at [737, 160] on icon "button" at bounding box center [741, 159] width 9 height 9
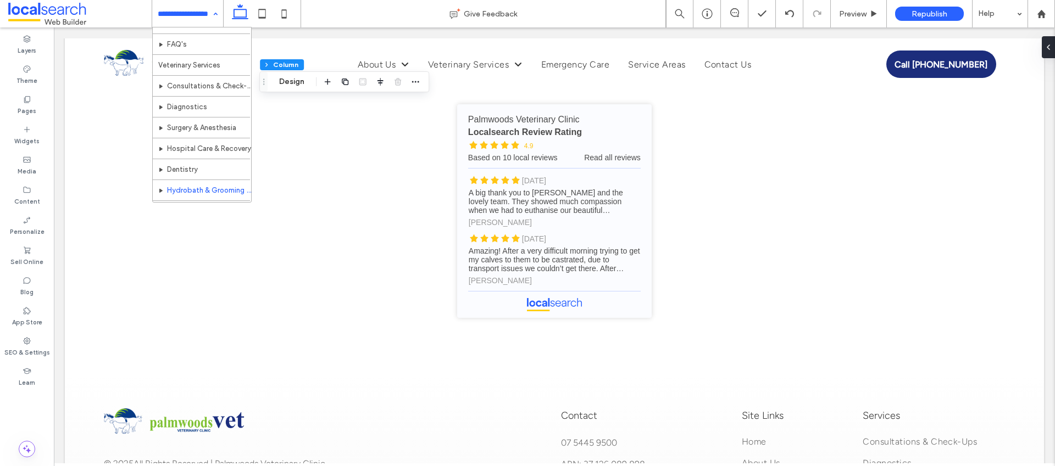
scroll to position [158, 0]
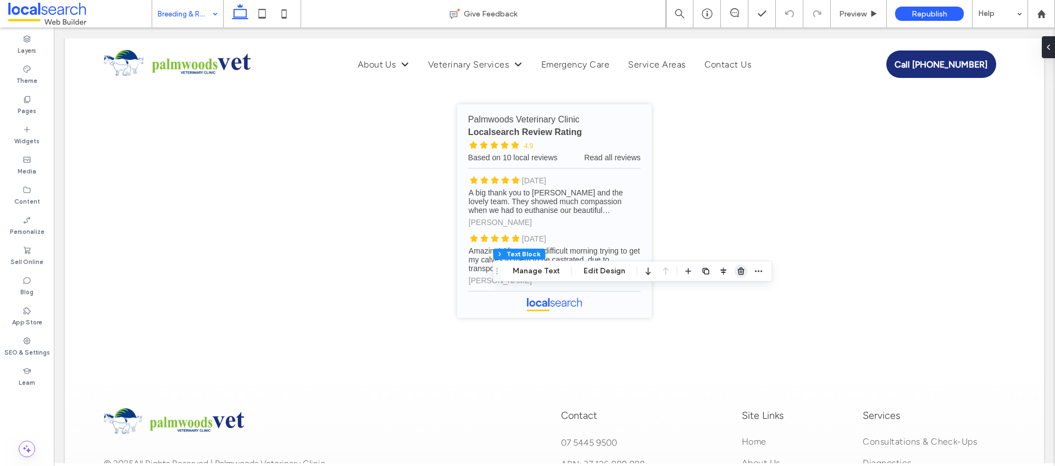
click at [737, 271] on use "button" at bounding box center [740, 270] width 7 height 7
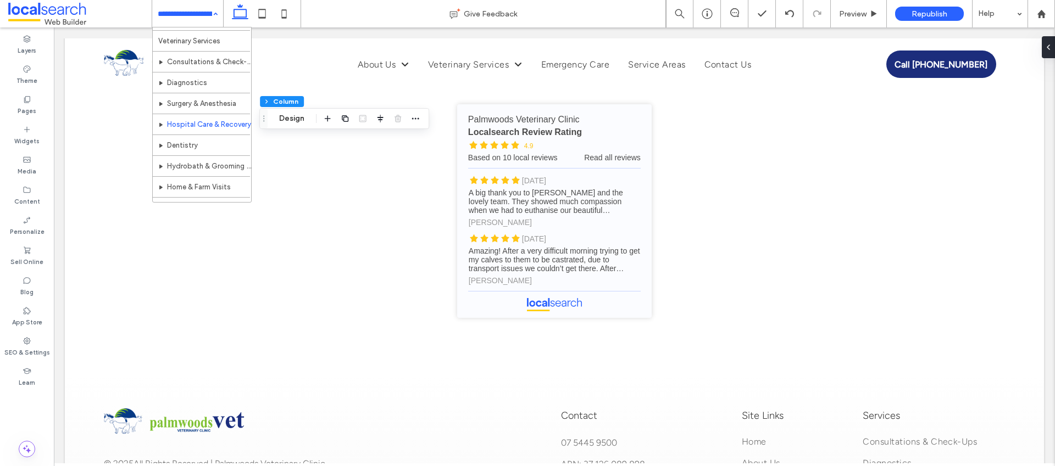
scroll to position [123, 0]
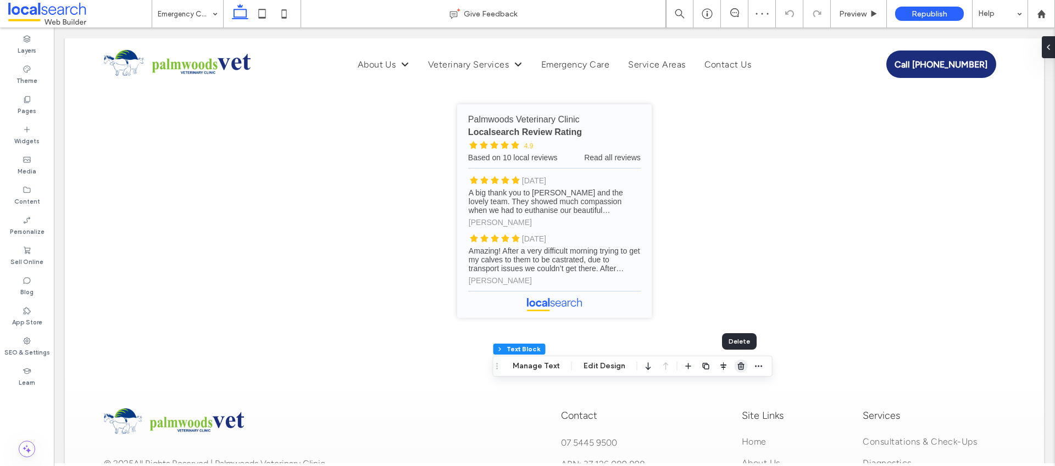
click at [739, 372] on span "button" at bounding box center [740, 366] width 13 height 13
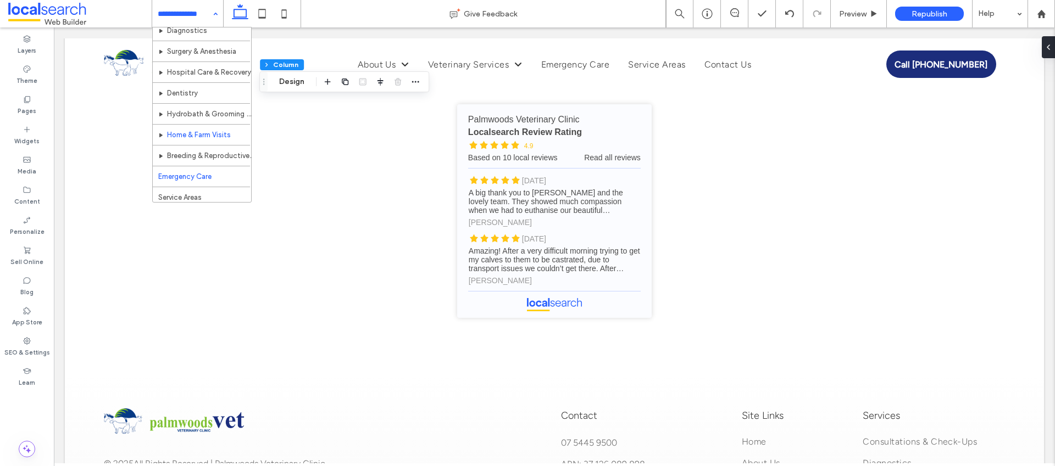
scroll to position [158, 0]
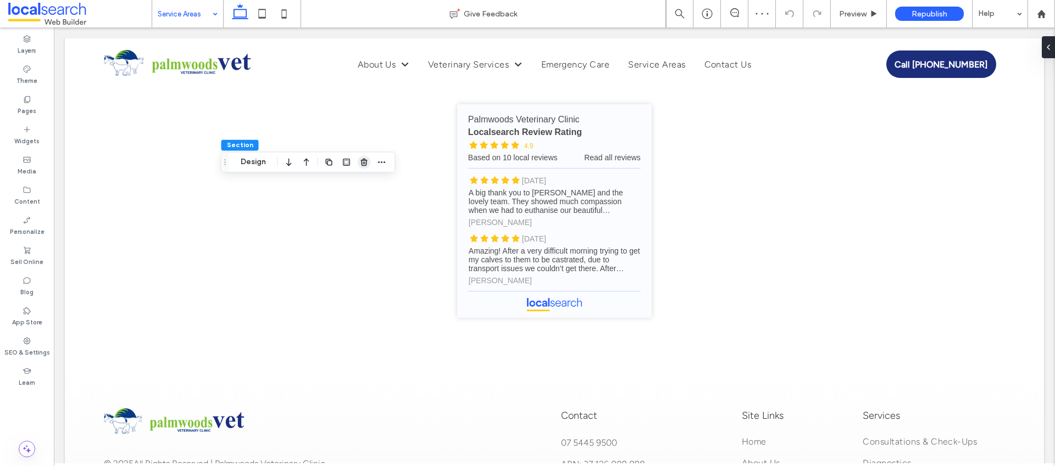
click at [365, 163] on icon "button" at bounding box center [364, 162] width 9 height 9
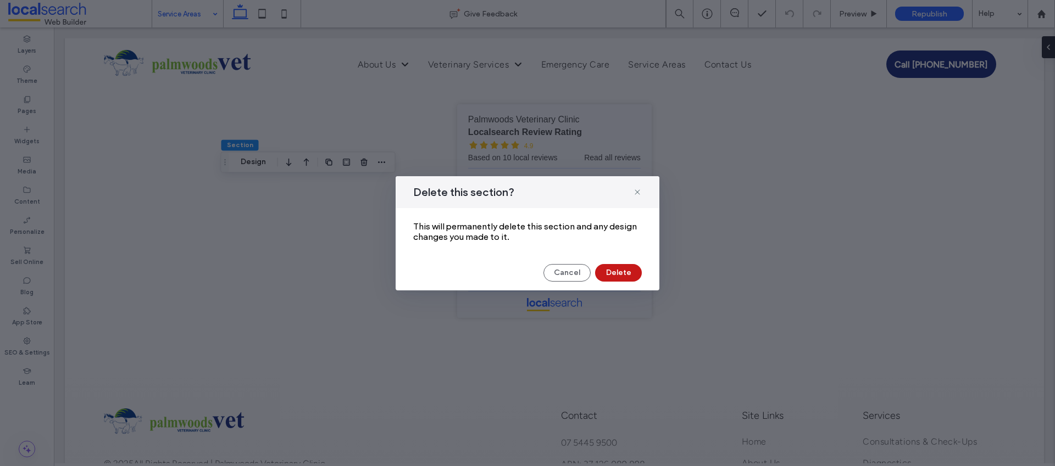
click at [627, 274] on button "Delete" at bounding box center [618, 273] width 47 height 18
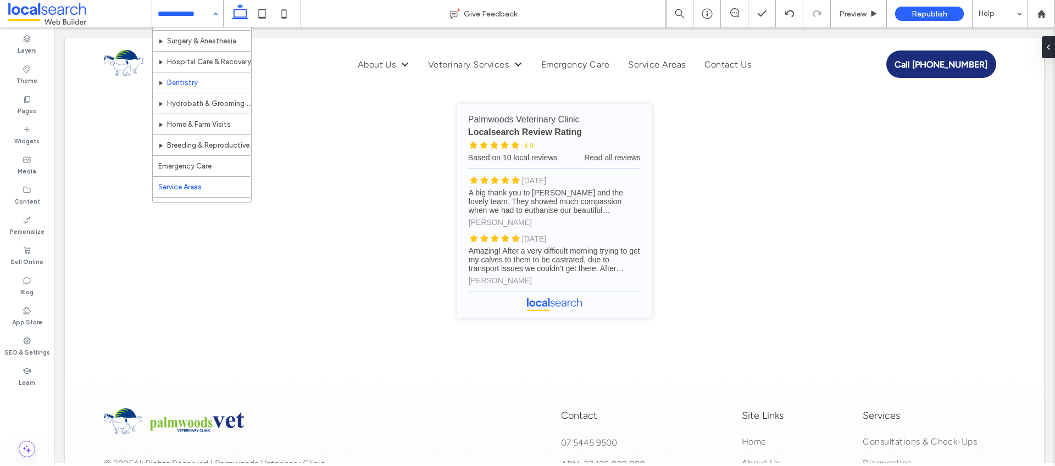
scroll to position [158, 0]
